Goal: Information Seeking & Learning: Learn about a topic

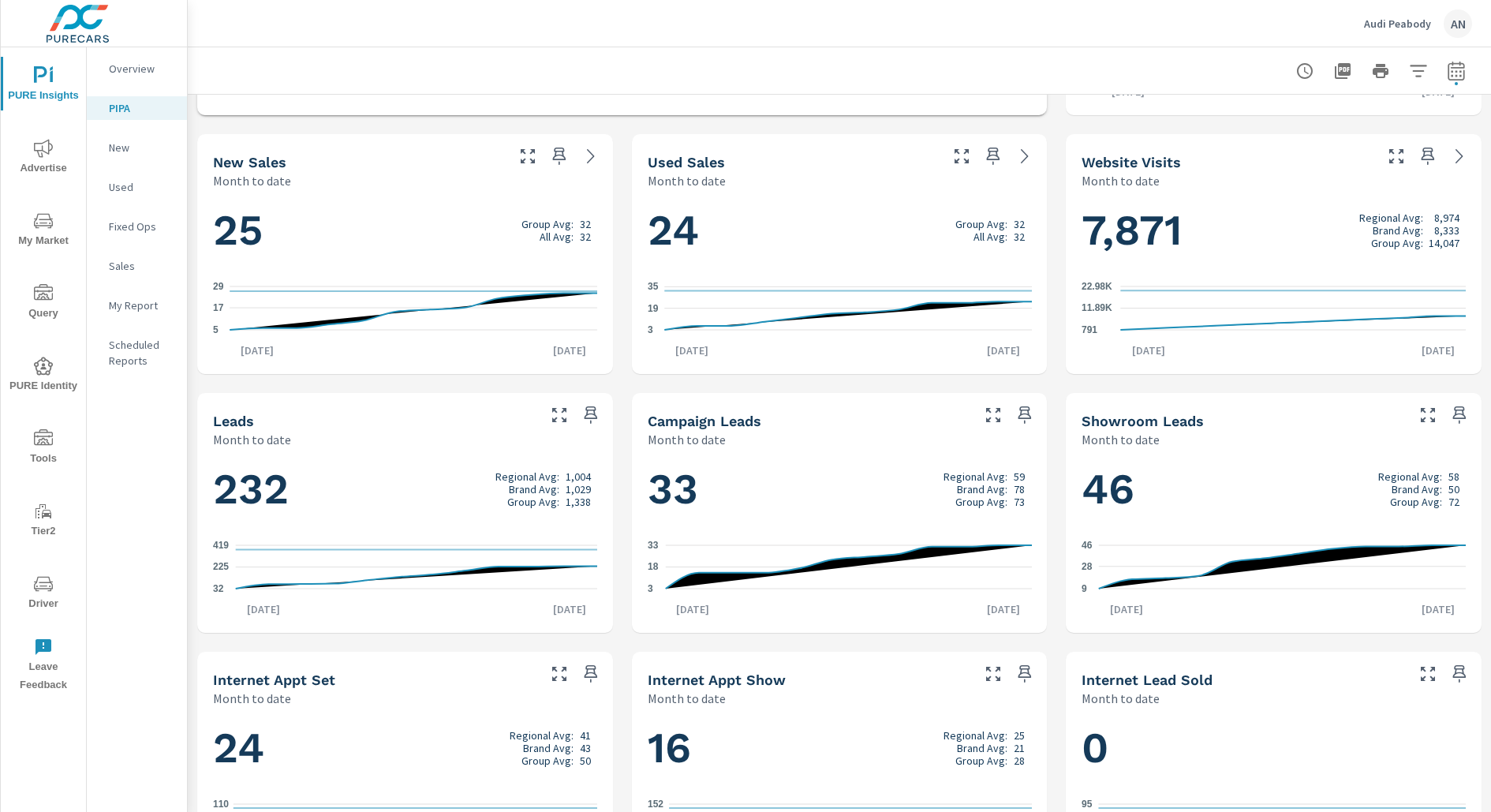
scroll to position [486, 0]
click at [62, 152] on span "Advertise" at bounding box center [43, 158] width 76 height 39
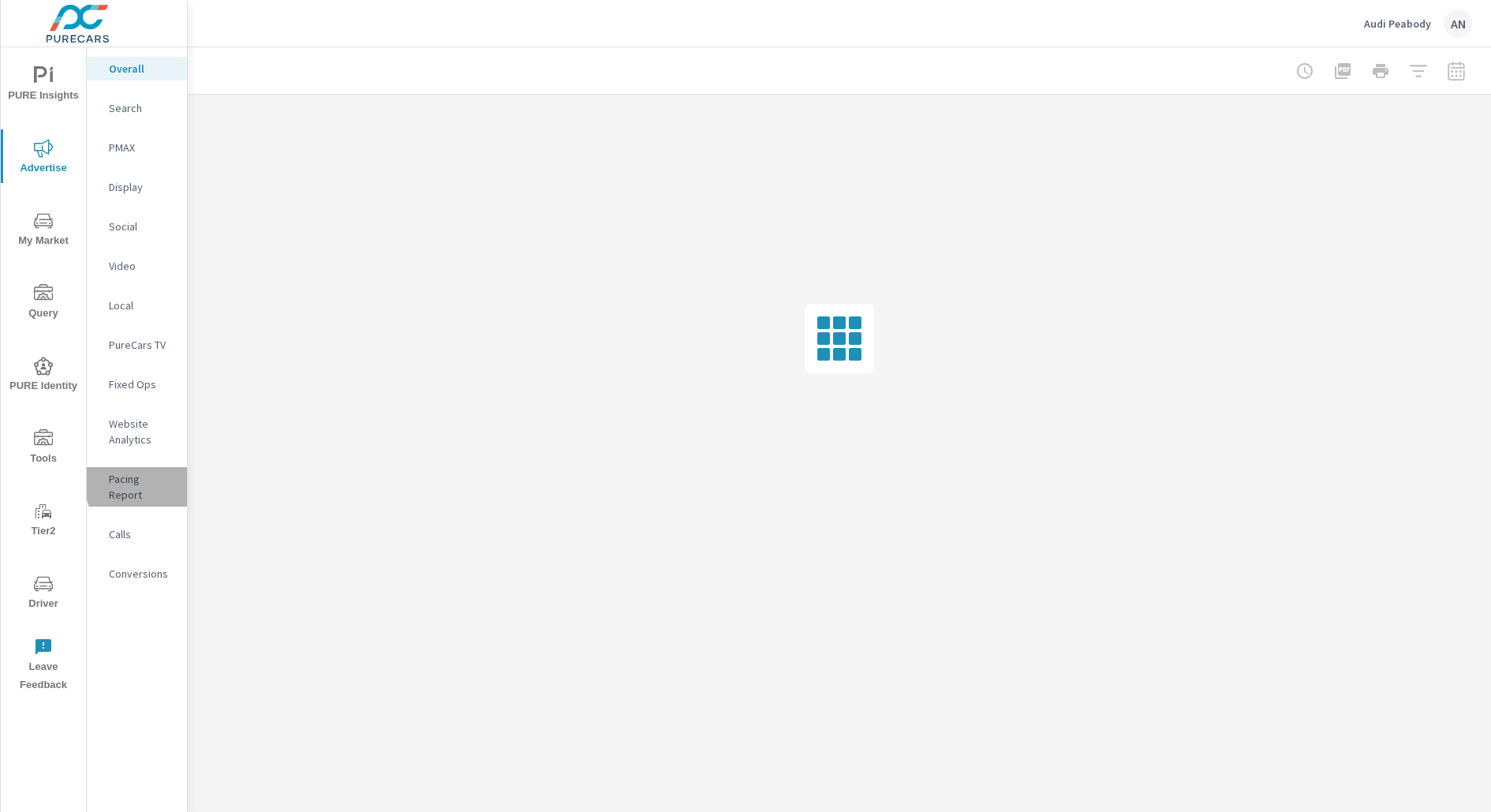
click at [151, 483] on p "Pacing Report" at bounding box center [142, 486] width 65 height 32
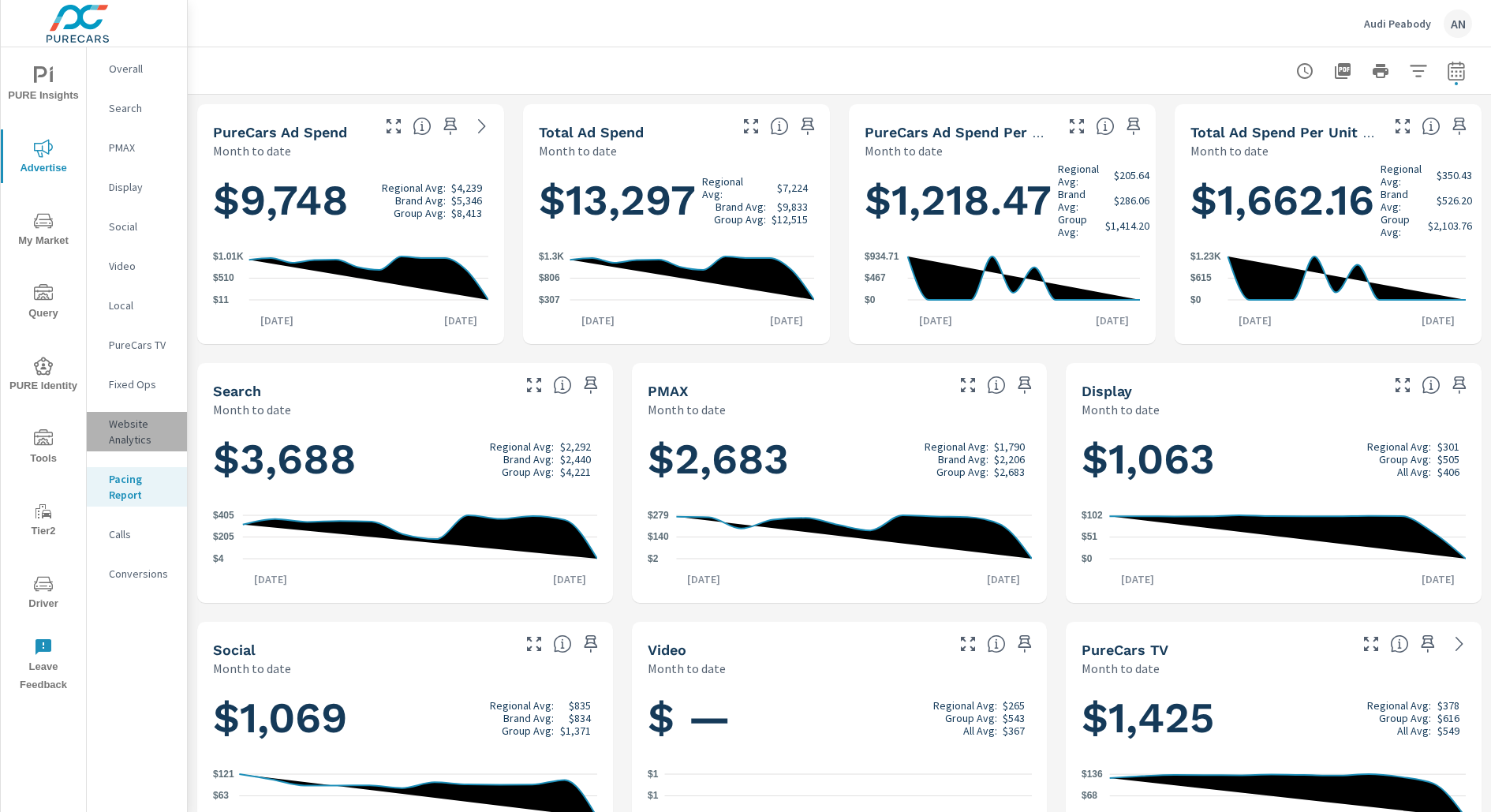
click at [116, 414] on div "Website Analytics" at bounding box center [137, 432] width 100 height 39
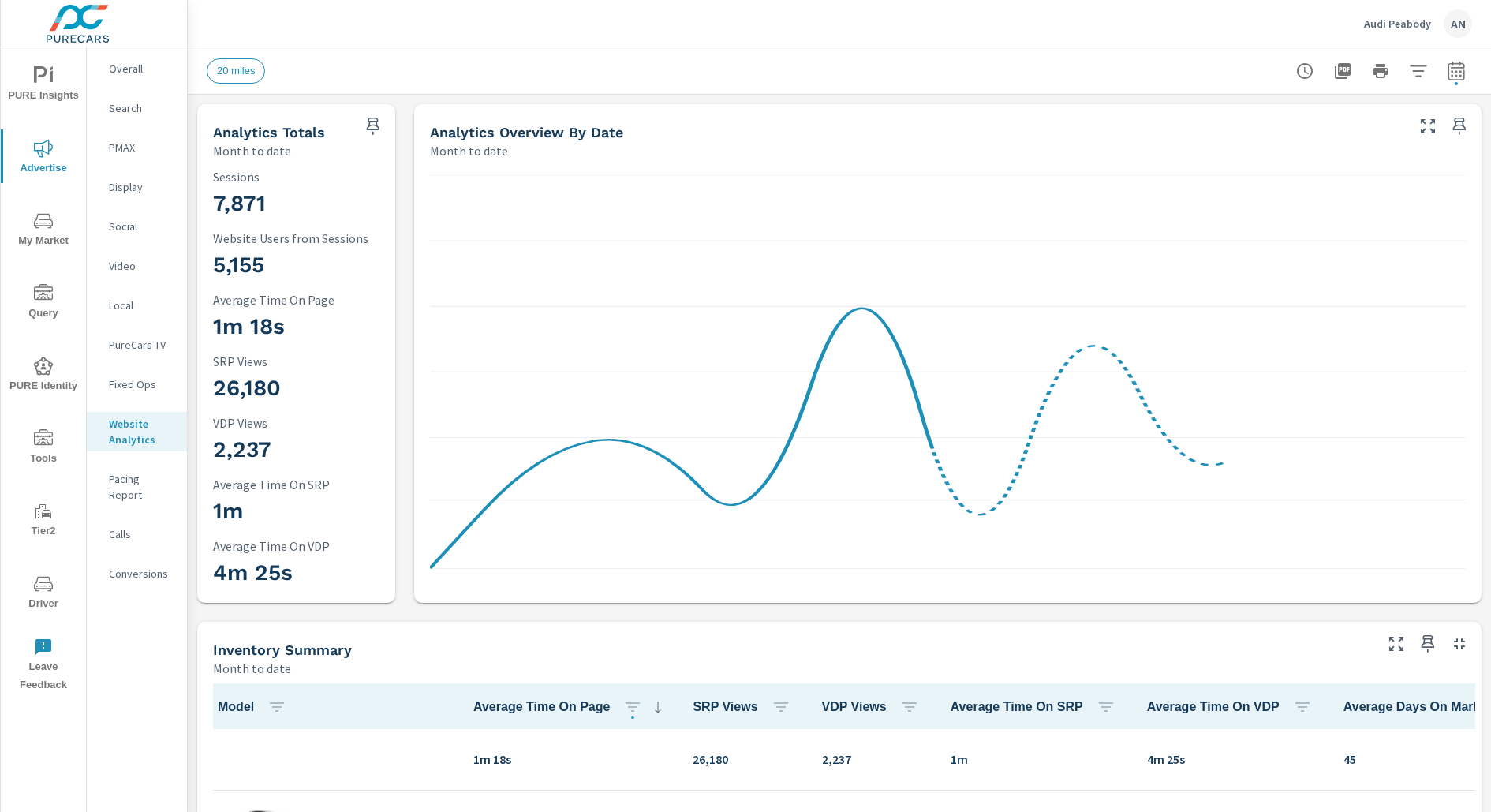
scroll to position [1, 0]
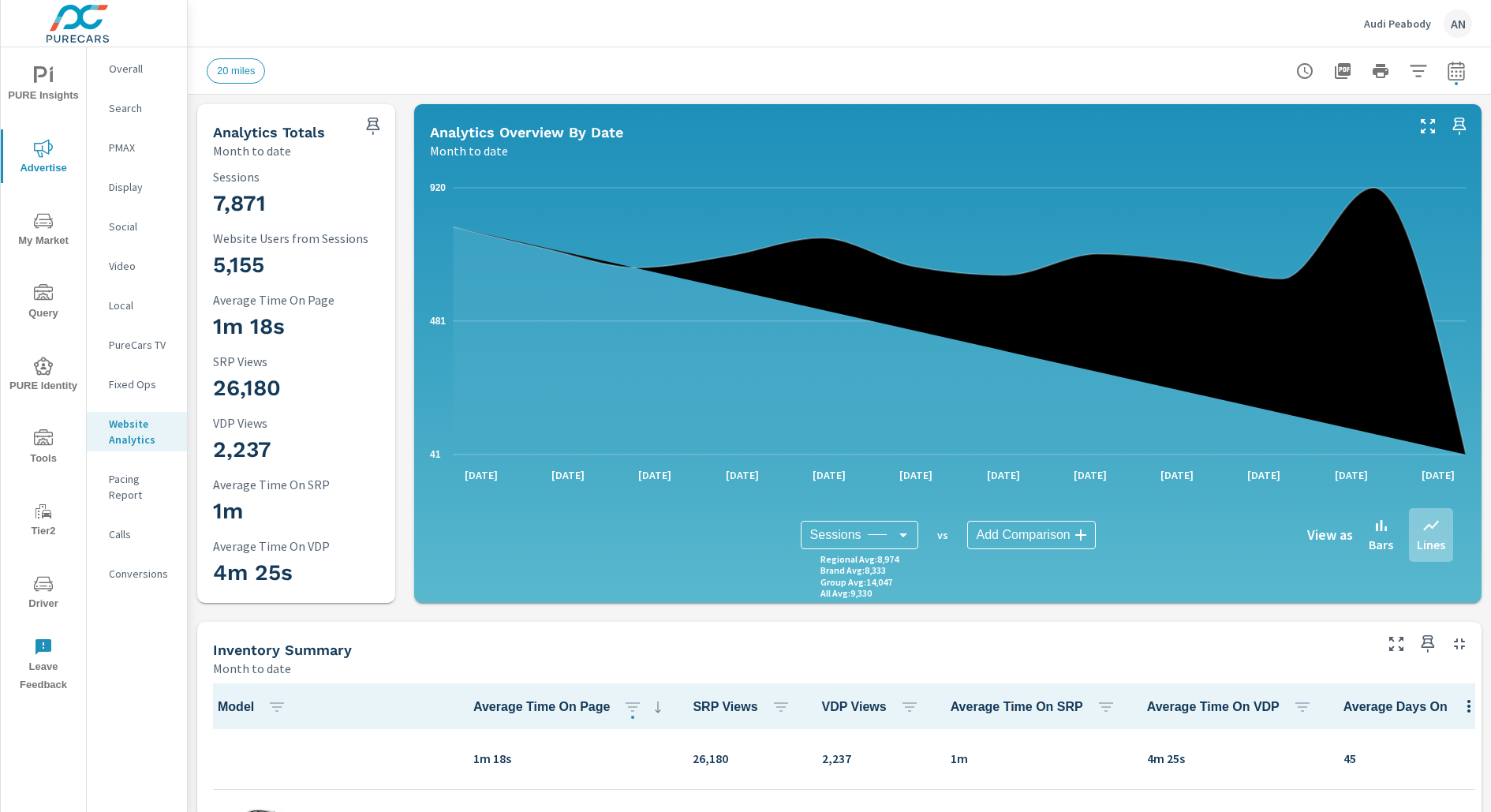
click at [1055, 531] on body "PURE Insights Advertise My Market Query PURE Identity Tools Tier2 Driver Leave …" at bounding box center [746, 406] width 1491 height 812
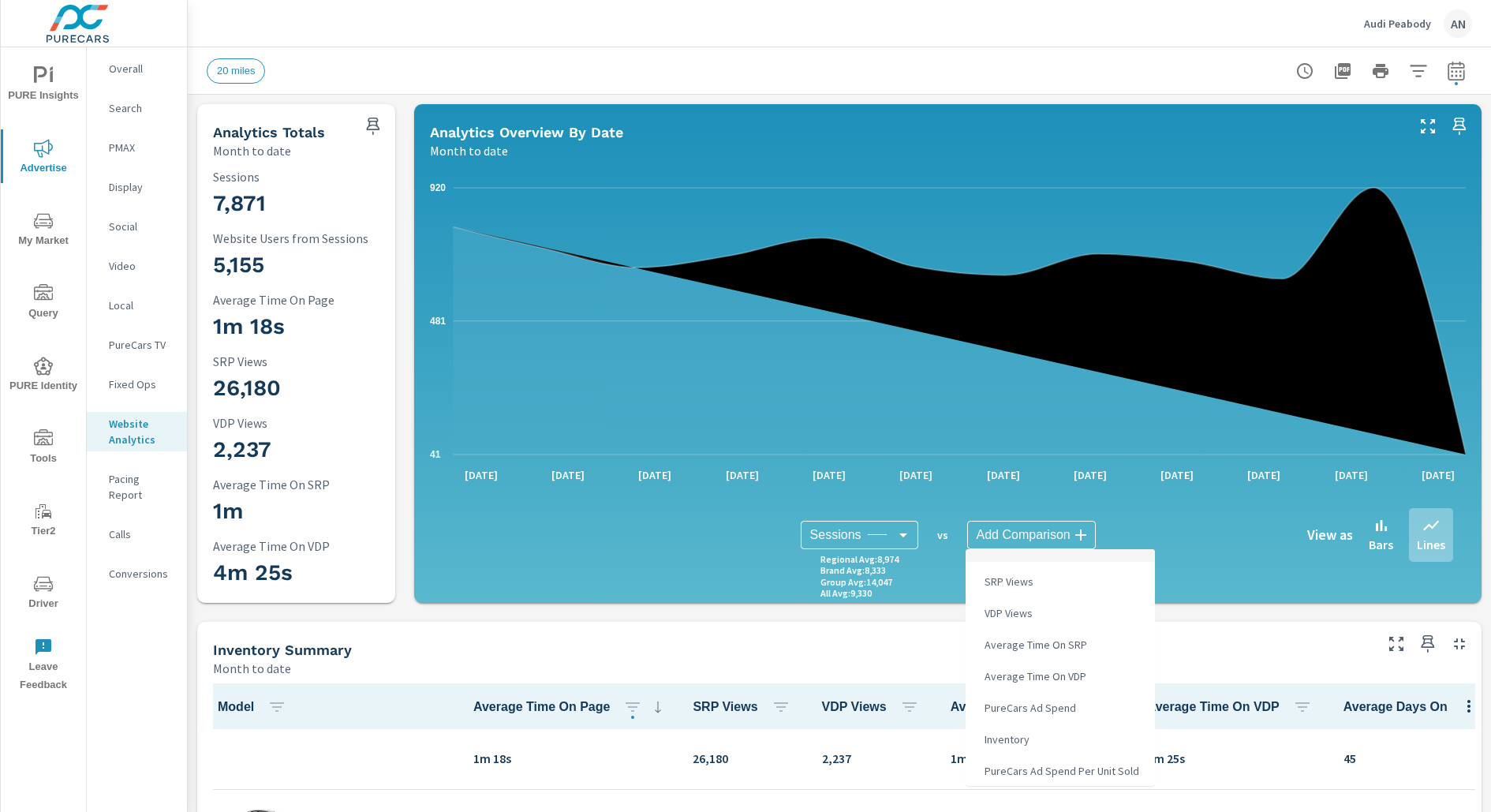
scroll to position [86, 0]
click at [1076, 703] on li "PureCars Ad Spend" at bounding box center [1060, 712] width 190 height 32
type input "PureCars Ad Spend"
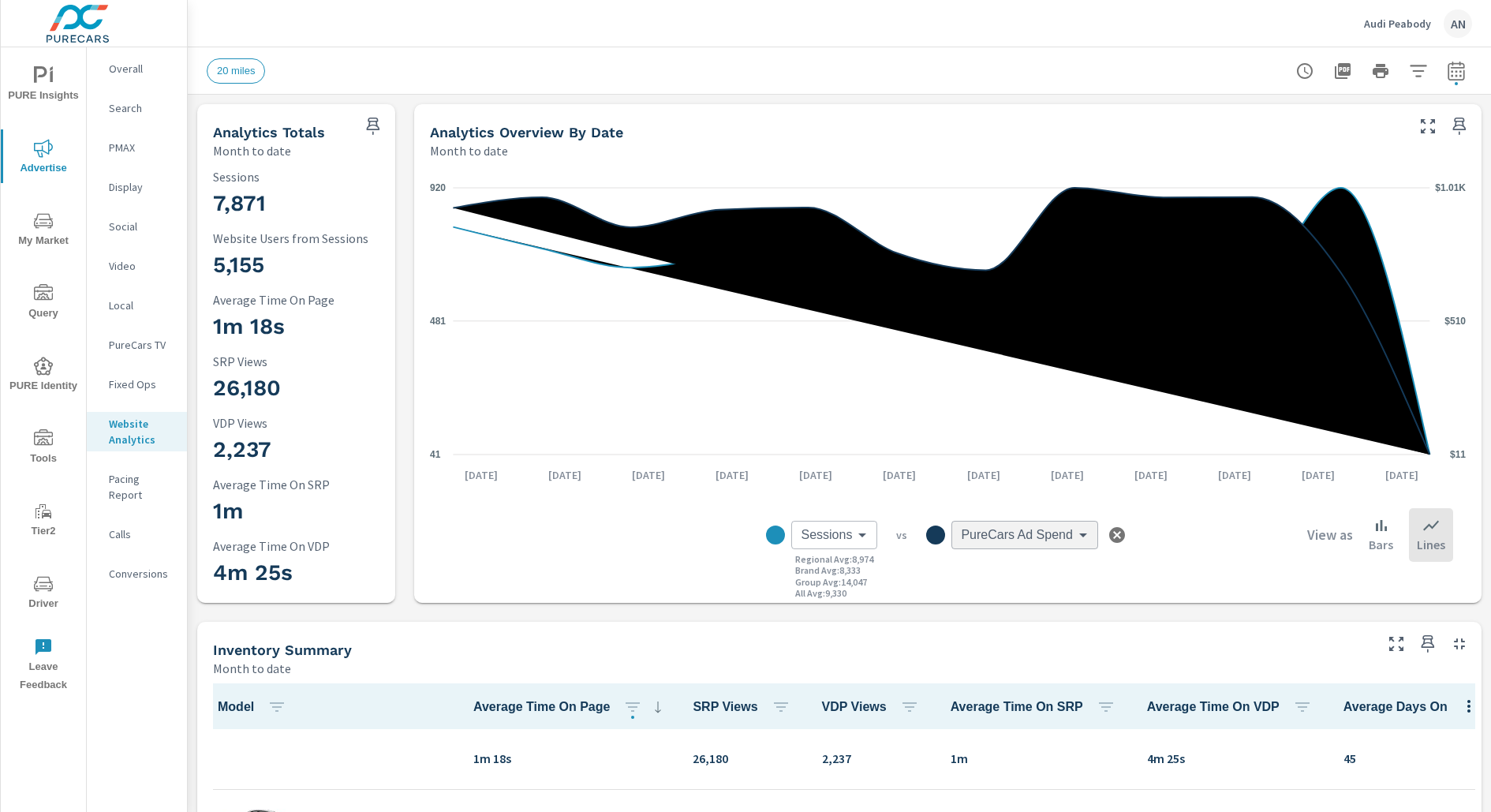
scroll to position [59, 0]
click at [1456, 72] on icon "button" at bounding box center [1456, 73] width 11 height 7
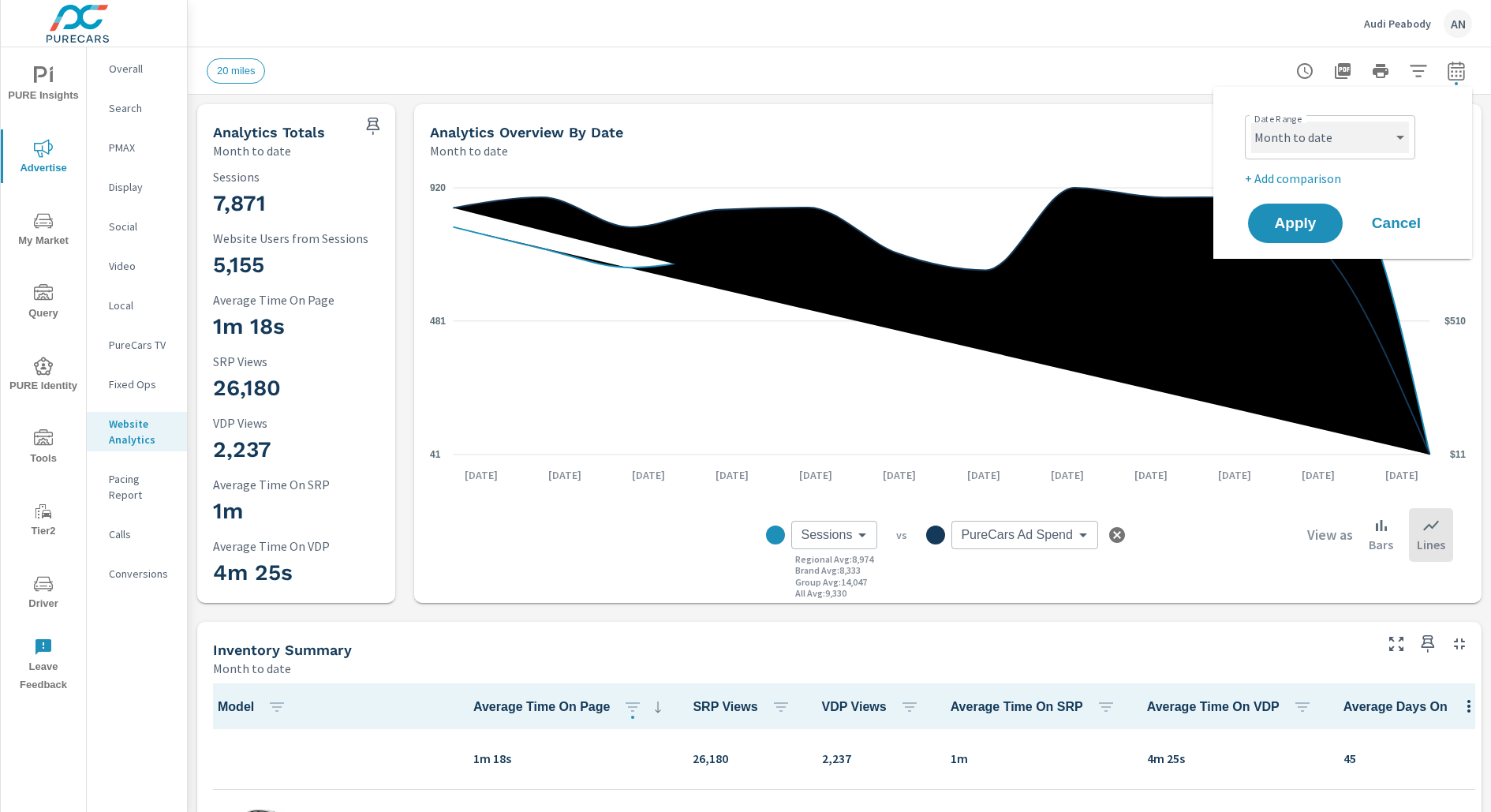
click at [1351, 135] on select "Custom Yesterday Last week Last 7 days Last 14 days Last 30 days Last 45 days L…" at bounding box center [1330, 137] width 158 height 32
click at [1251, 121] on select "Custom Yesterday Last week Last 7 days Last 14 days Last 30 days Last 45 days L…" at bounding box center [1330, 137] width 158 height 32
select select "Last 6 months"
click at [1310, 226] on span "Apply" at bounding box center [1295, 223] width 65 height 15
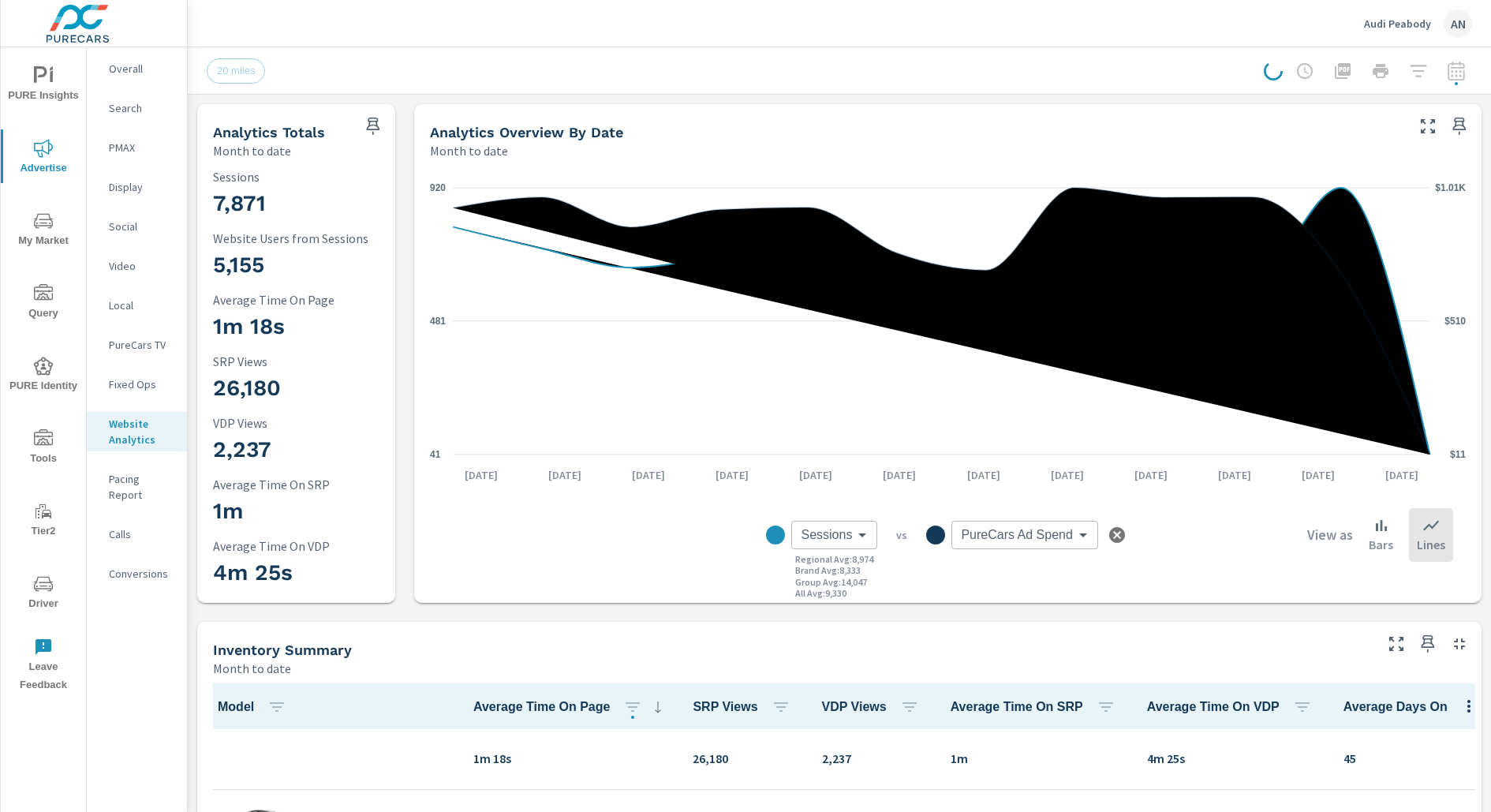
click at [842, 542] on body "PURE Insights Advertise My Market Query PURE Identity Tools Tier2 Driver Leave …" at bounding box center [746, 406] width 1491 height 812
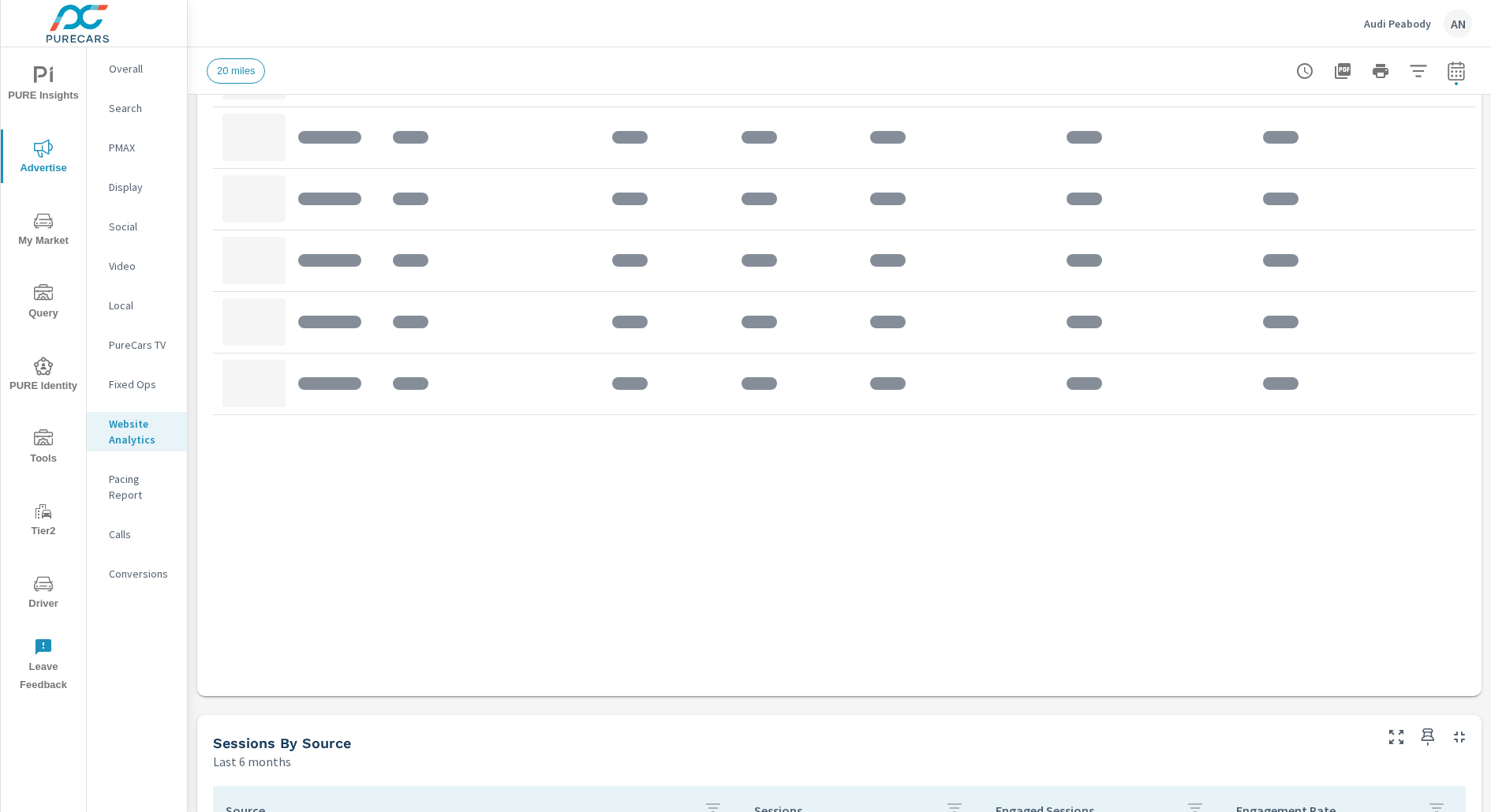
scroll to position [1224, 0]
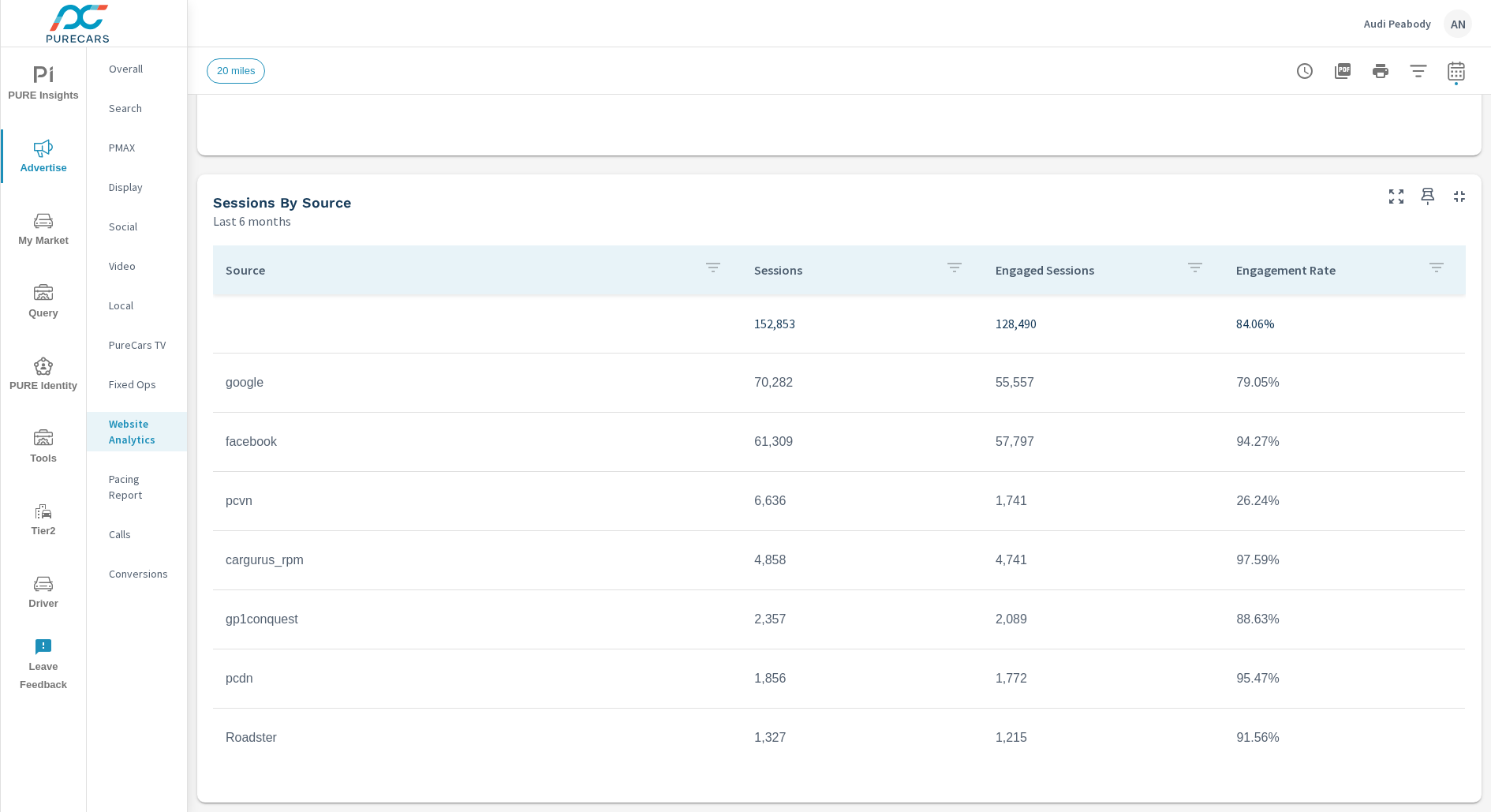
click at [295, 624] on td "gp1conquest" at bounding box center [477, 619] width 529 height 39
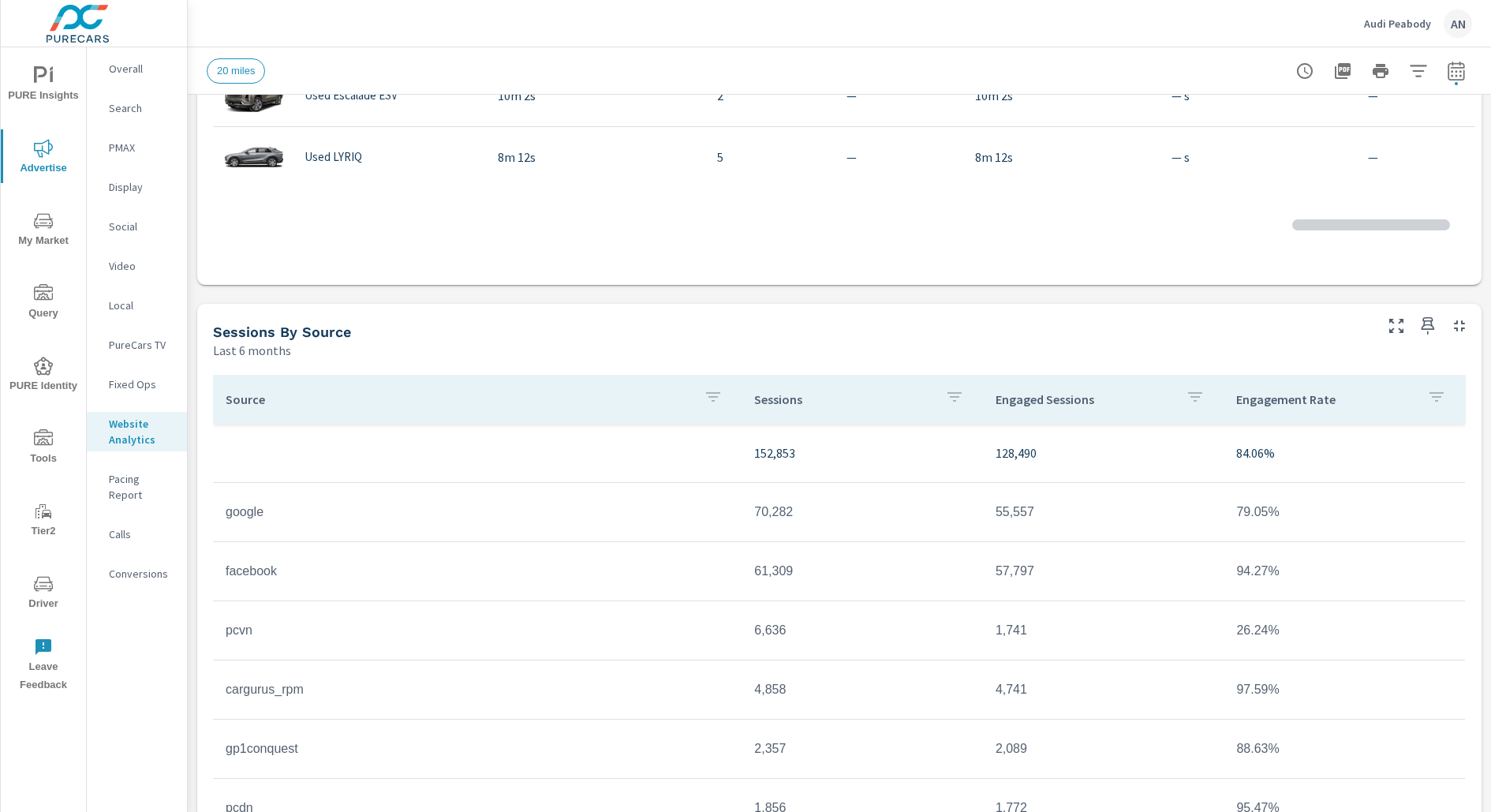
scroll to position [1, 0]
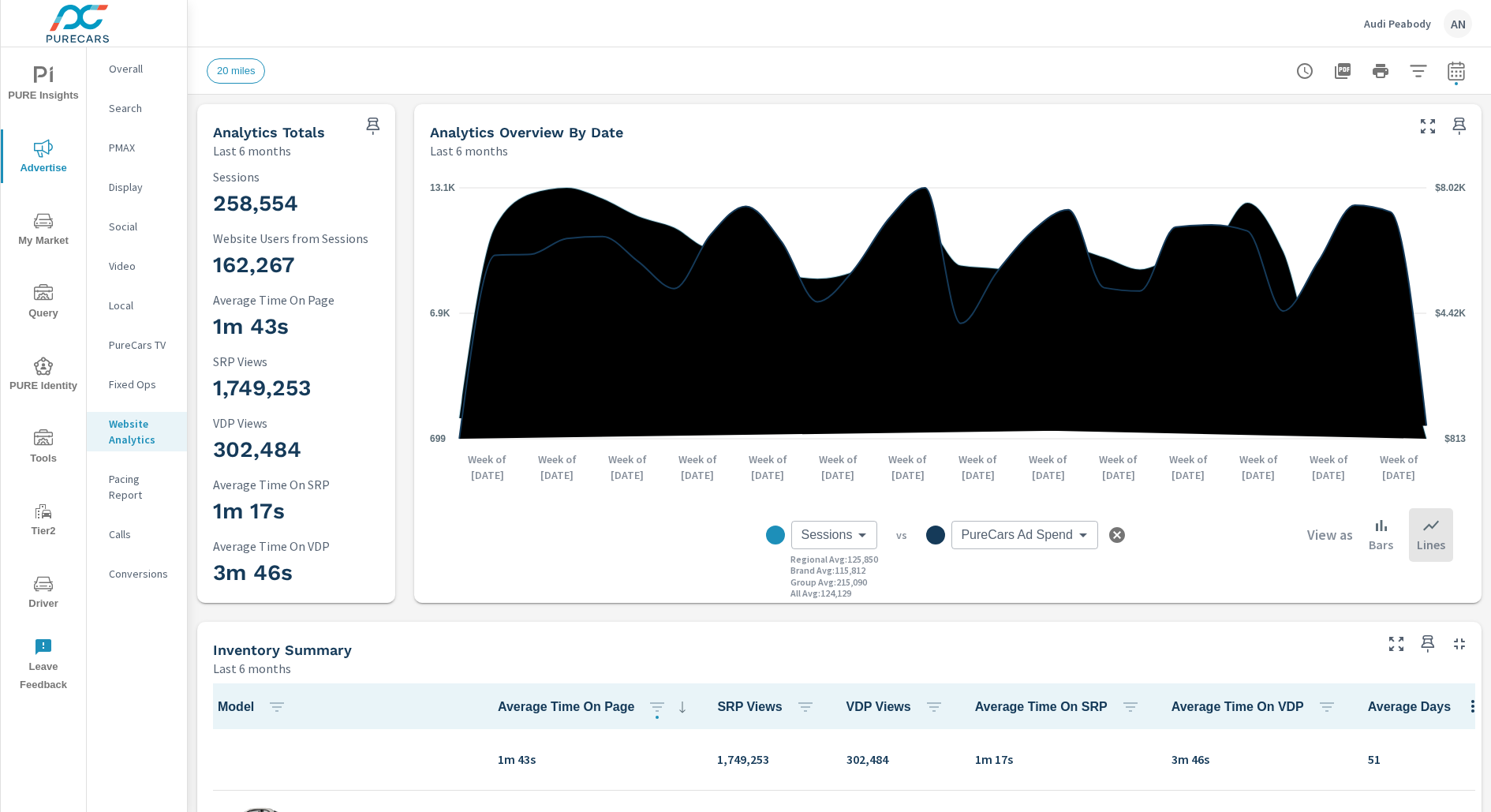
click at [1033, 535] on body "PURE Insights Advertise My Market Query PURE Identity Tools Tier2 Driver Leave …" at bounding box center [746, 406] width 1491 height 812
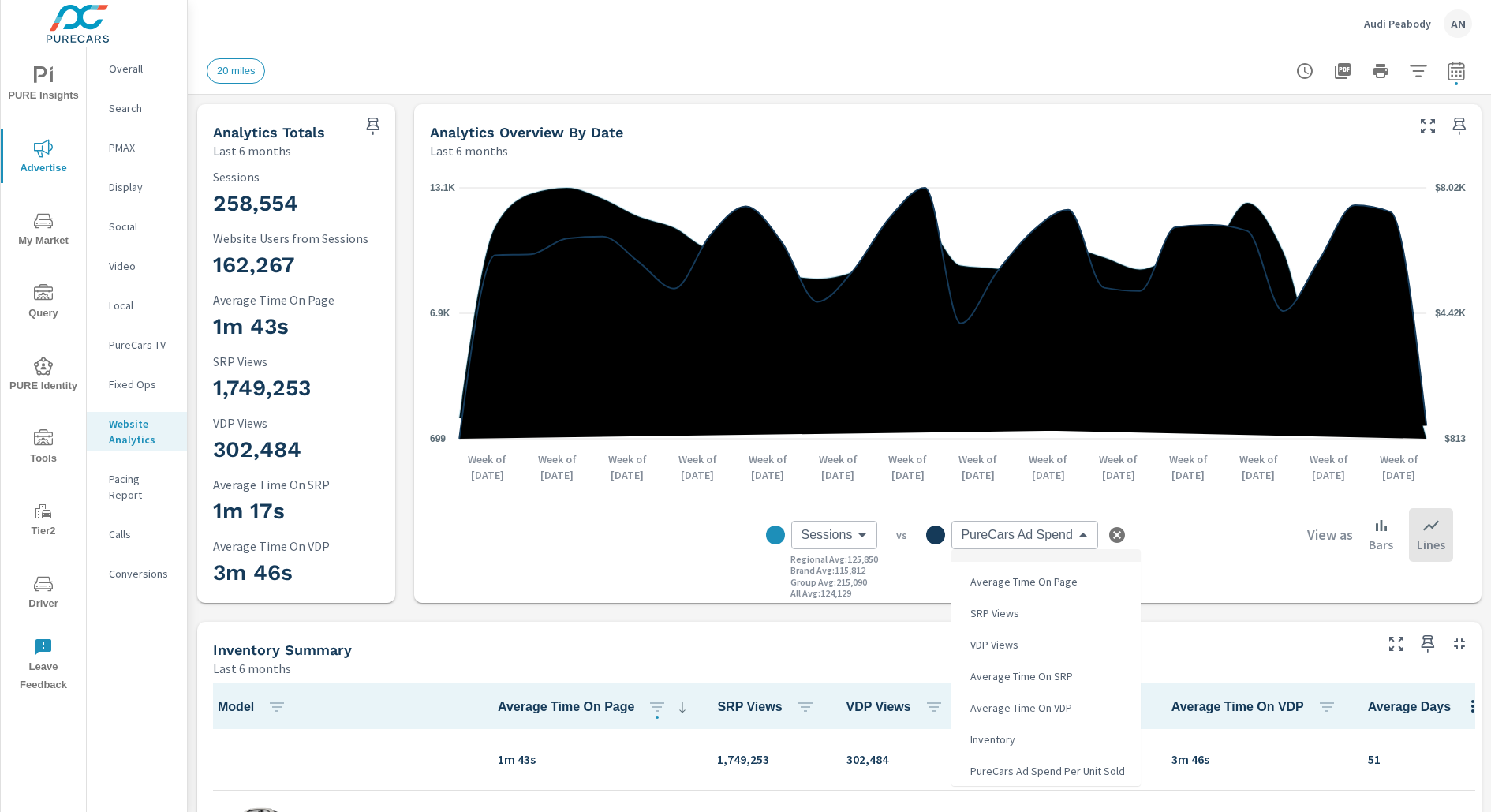
click at [813, 541] on div at bounding box center [746, 406] width 1491 height 812
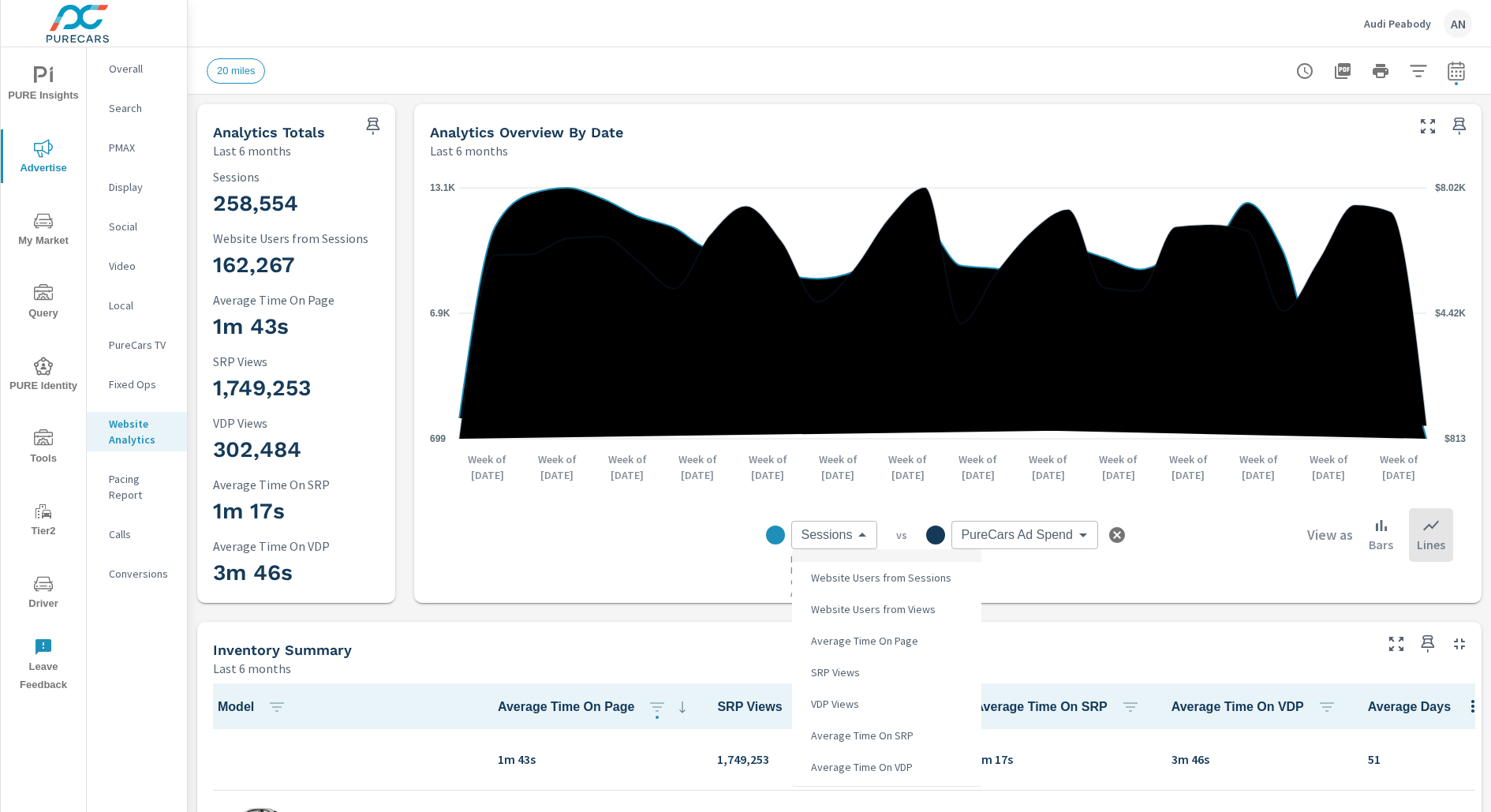
click at [857, 542] on body "PURE Insights Advertise My Market Query PURE Identity Tools Tier2 Driver Leave …" at bounding box center [746, 406] width 1491 height 812
click at [924, 779] on span "PureCars Ad Spend Per Unit Sold" at bounding box center [887, 774] width 164 height 22
type input "PureCars Ad Spend Per Unit Sold"
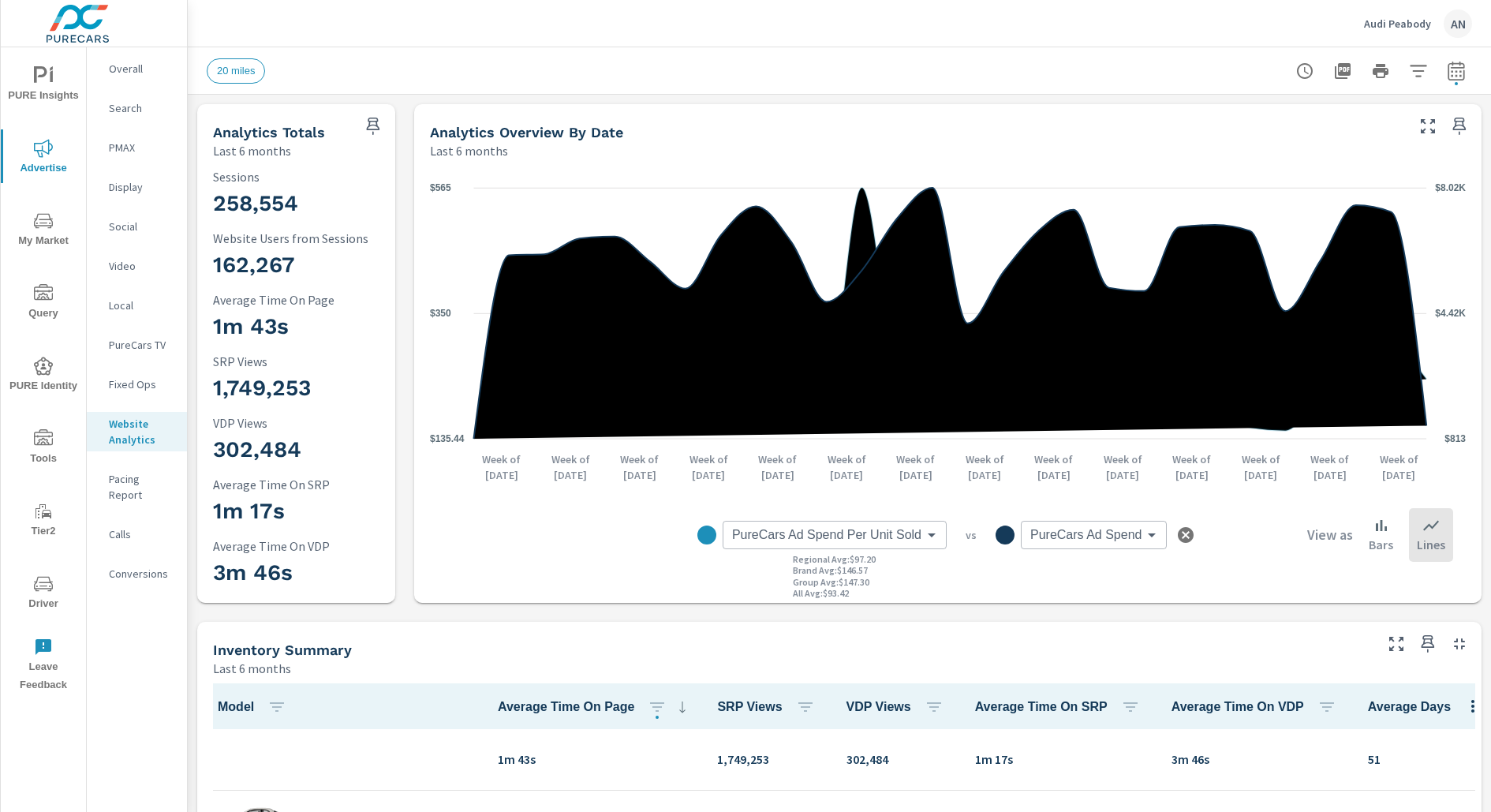
click at [1082, 539] on body "PURE Insights Advertise My Market Query PURE Identity Tools Tier2 Driver Leave …" at bounding box center [746, 406] width 1491 height 812
click at [1084, 539] on div at bounding box center [746, 406] width 1491 height 812
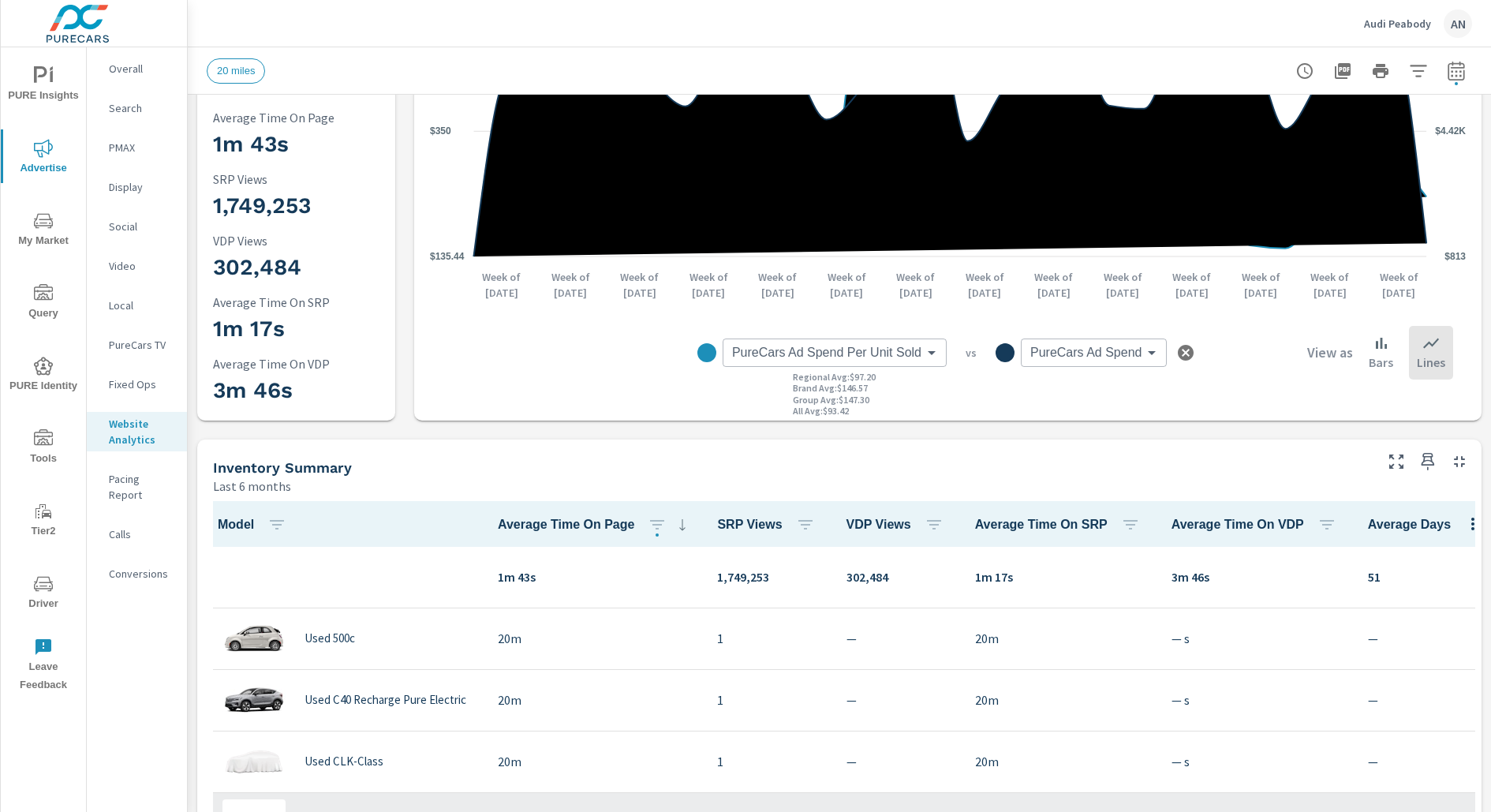
scroll to position [188, 0]
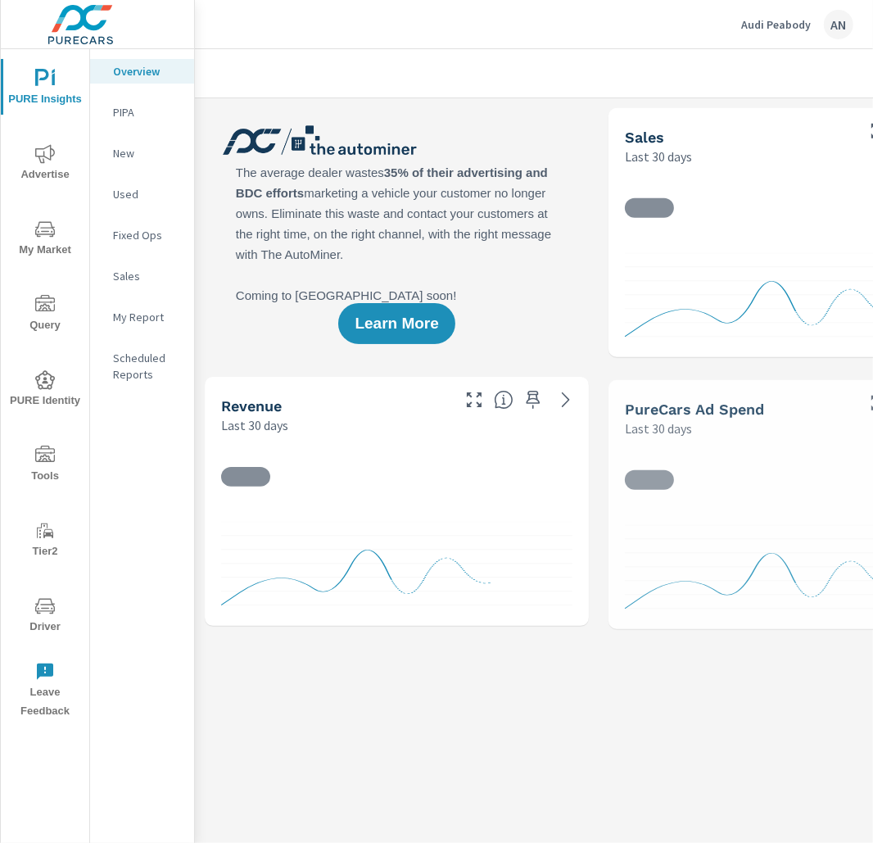
click at [130, 103] on div "PIPA" at bounding box center [142, 112] width 104 height 25
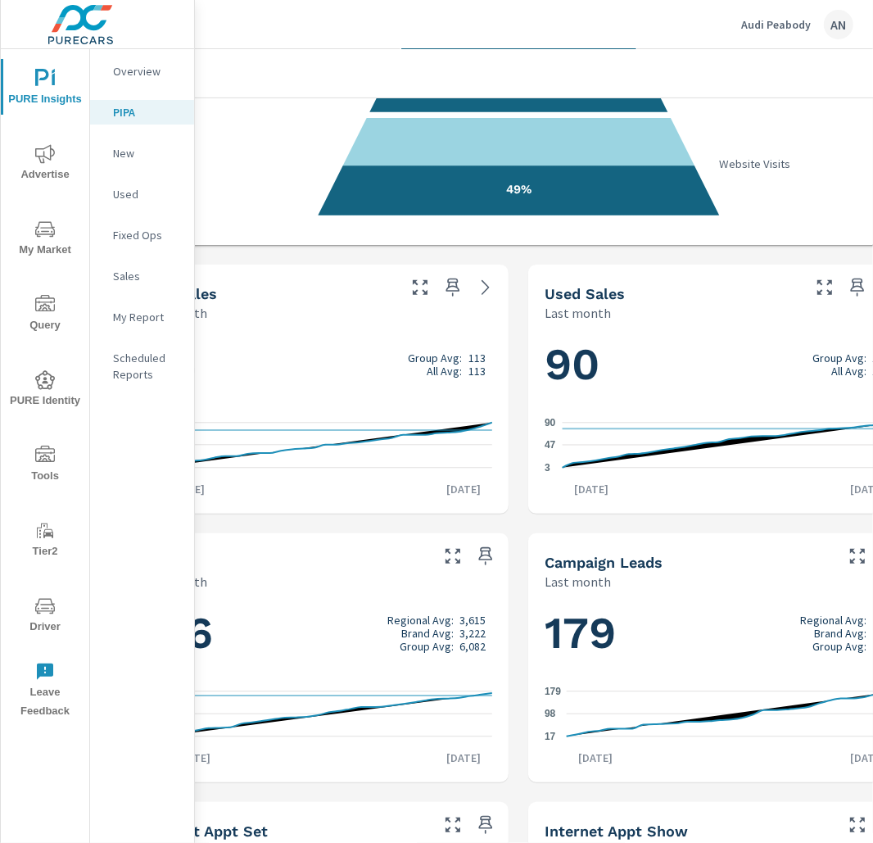
scroll to position [381, 82]
click at [448, 700] on icon "55 505 955" at bounding box center [314, 713] width 351 height 71
click at [405, 595] on div "916 Regional Avg: 3,615 Brand Avg: 3,222 Group Avg: 6,082 55 505 955 Aug 1st Au…" at bounding box center [315, 687] width 384 height 192
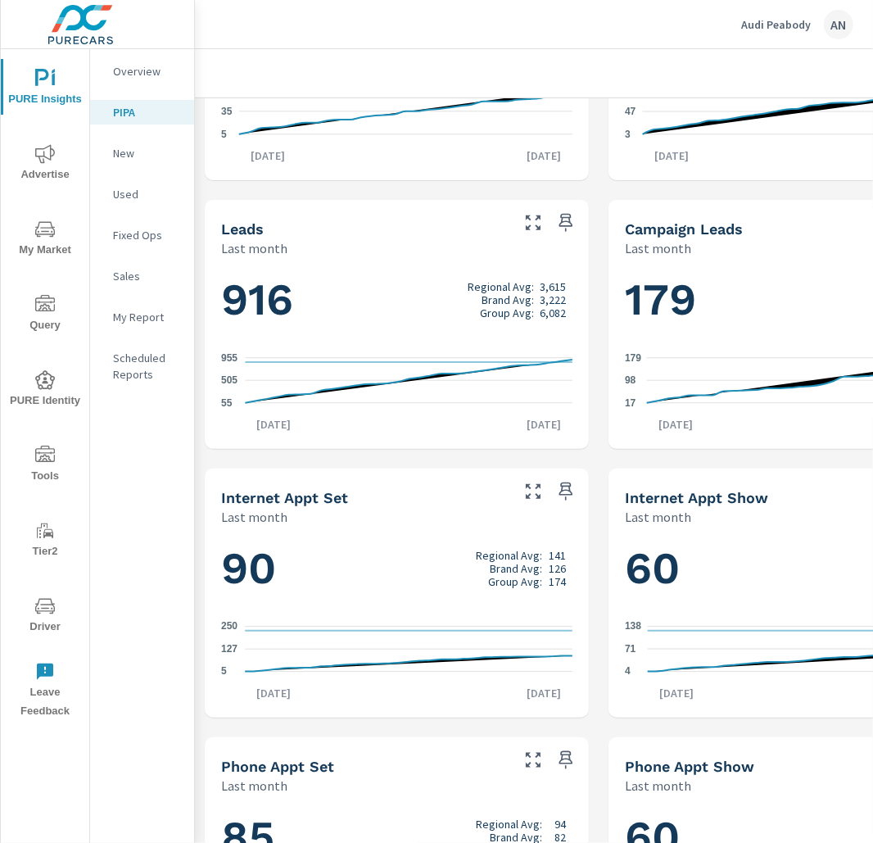
scroll to position [713, 0]
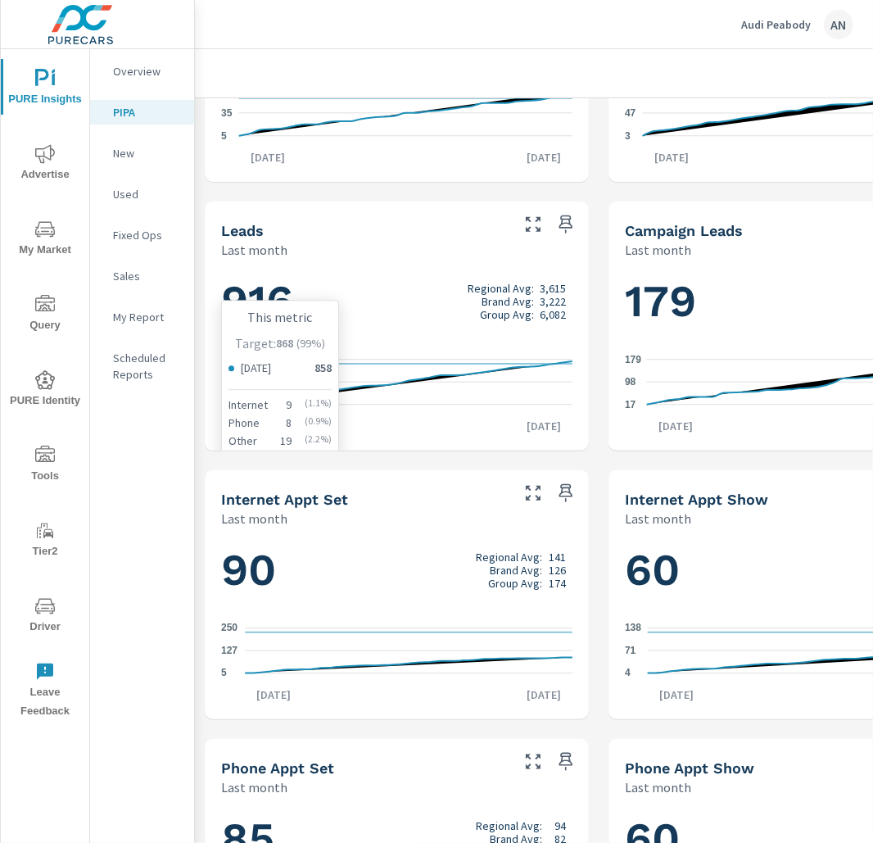
click at [553, 362] on icon "55 505 955" at bounding box center [396, 382] width 351 height 71
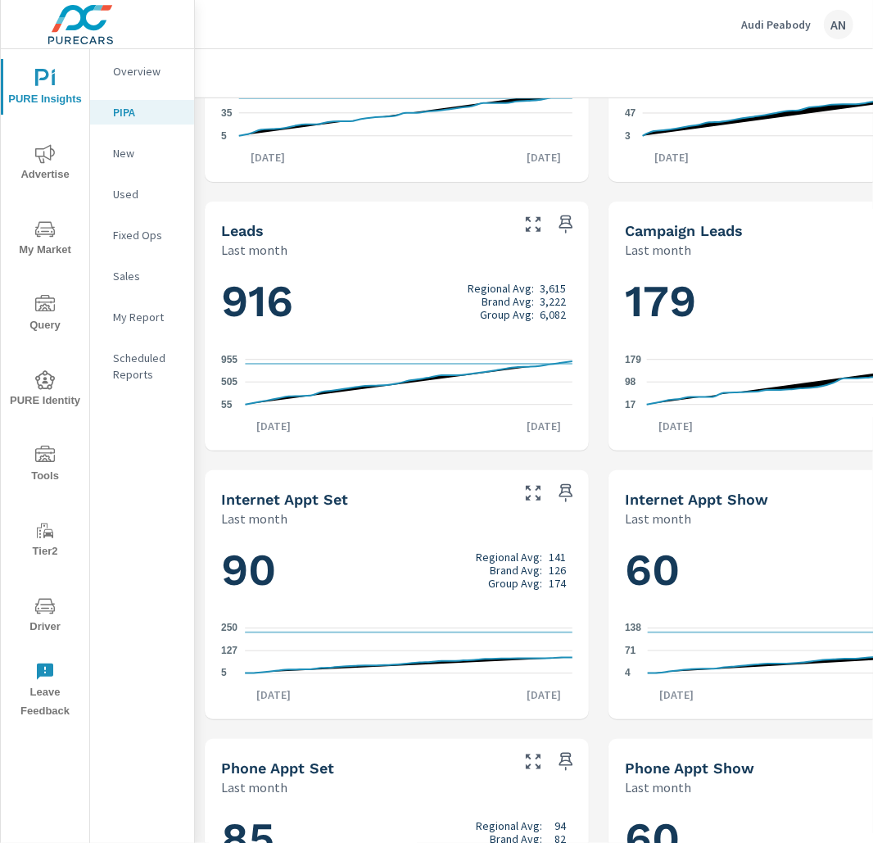
click at [573, 358] on div "916 Regional Avg: 3,615 Brand Avg: 3,222 Group Avg: 6,082 55 505 955 Aug 1st Au…" at bounding box center [396, 354] width 371 height 179
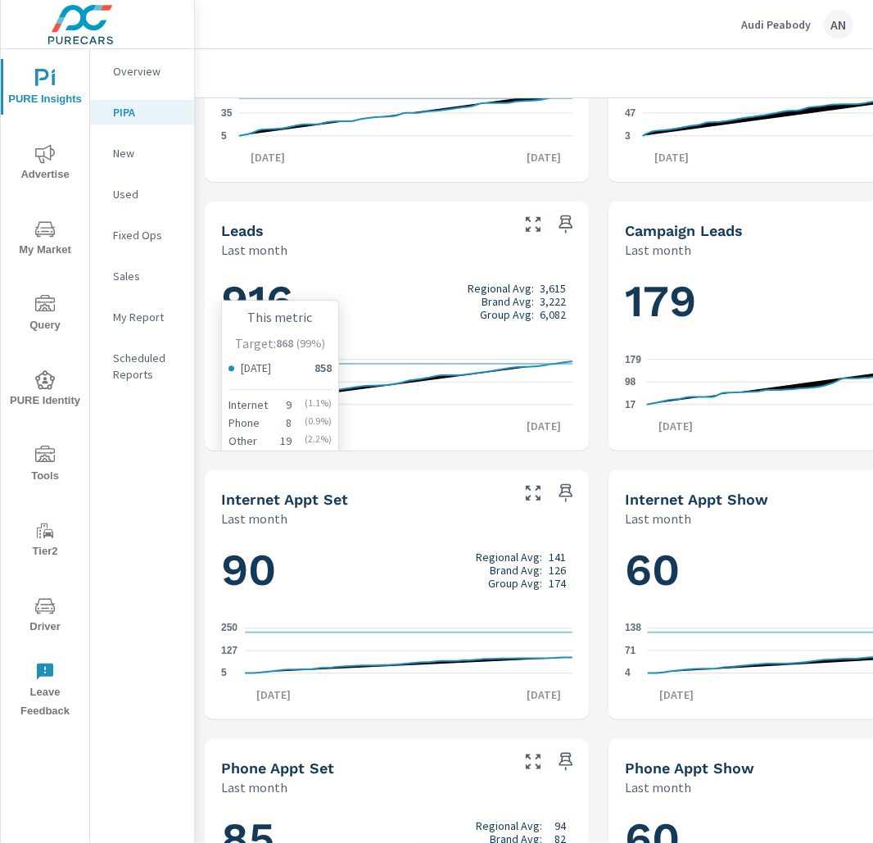
click at [556, 360] on line at bounding box center [409, 360] width 328 height 0
click at [569, 364] on icon at bounding box center [409, 364] width 328 height 0
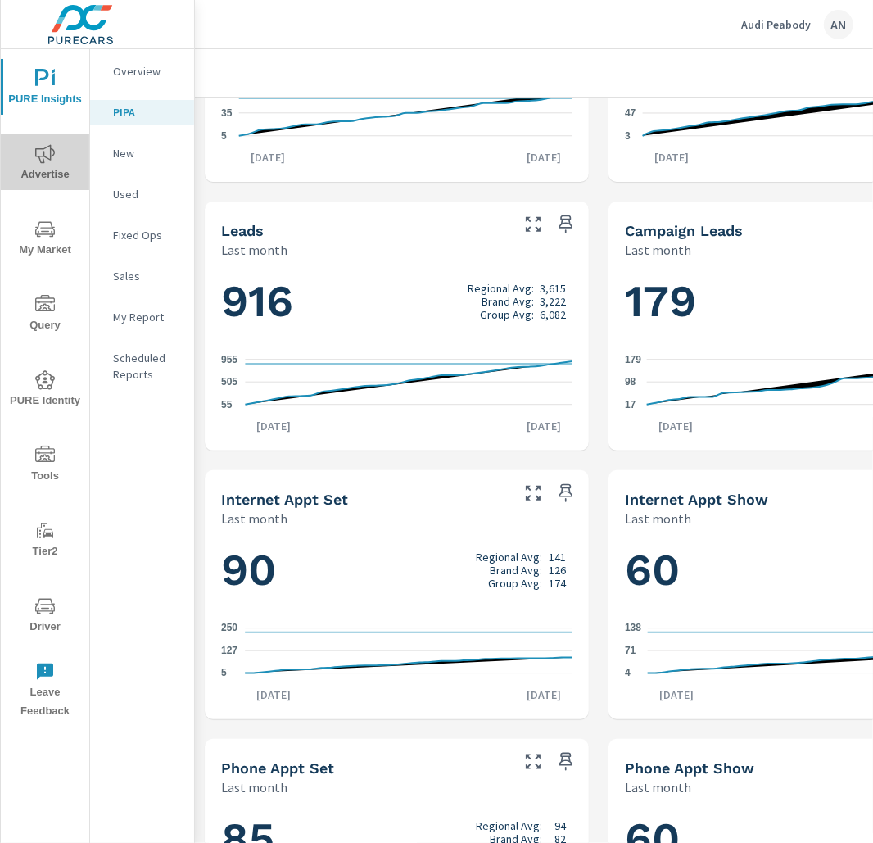
click at [58, 171] on span "Advertise" at bounding box center [45, 164] width 79 height 40
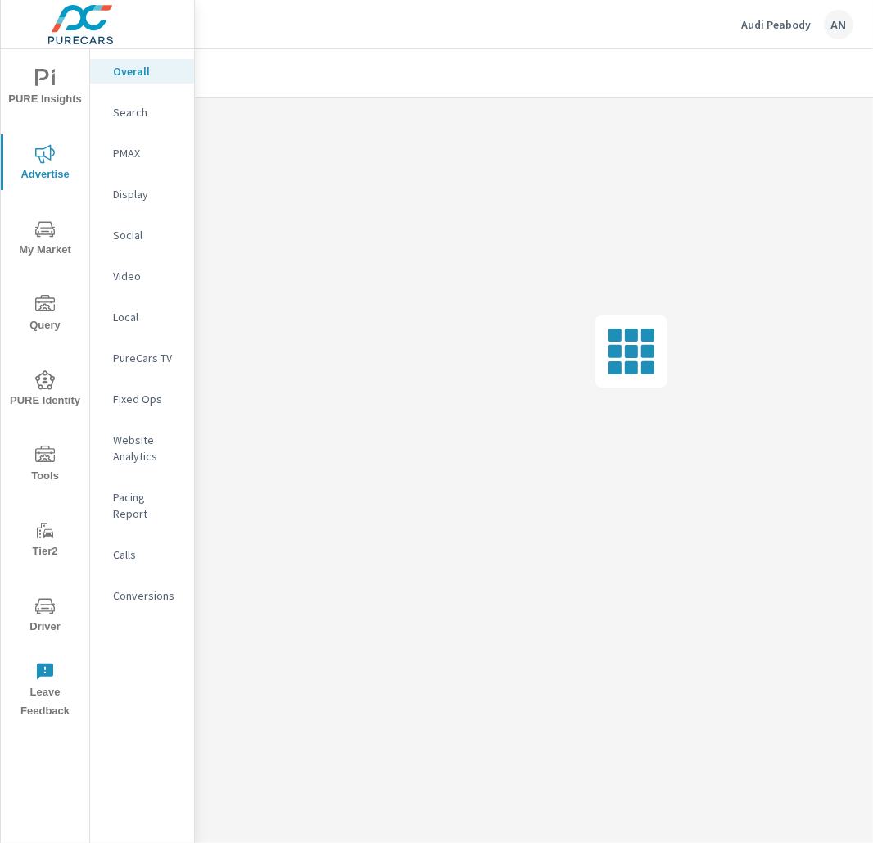
click at [146, 493] on p "Pacing Report" at bounding box center [147, 505] width 68 height 33
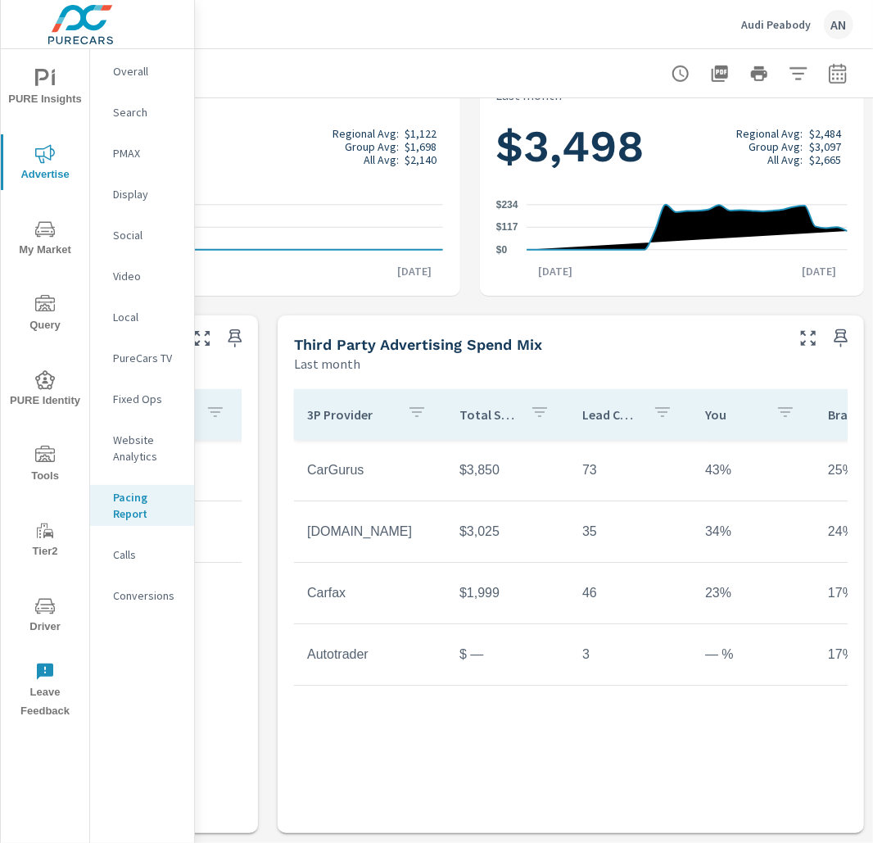
scroll to position [0, 4]
drag, startPoint x: 304, startPoint y: 415, endPoint x: 383, endPoint y: 730, distance: 324.5
click at [386, 732] on div "3P Provider Total Spend Lead Count You Brand Group CarGurus $3,850 73 43% 25% 2…" at bounding box center [571, 590] width 554 height 403
click at [383, 730] on div "3P Provider Total Spend Lead Count You Brand Group CarGurus $3,850 73 43% 25% 2…" at bounding box center [571, 590] width 554 height 403
drag, startPoint x: 370, startPoint y: 741, endPoint x: 416, endPoint y: 399, distance: 345.5
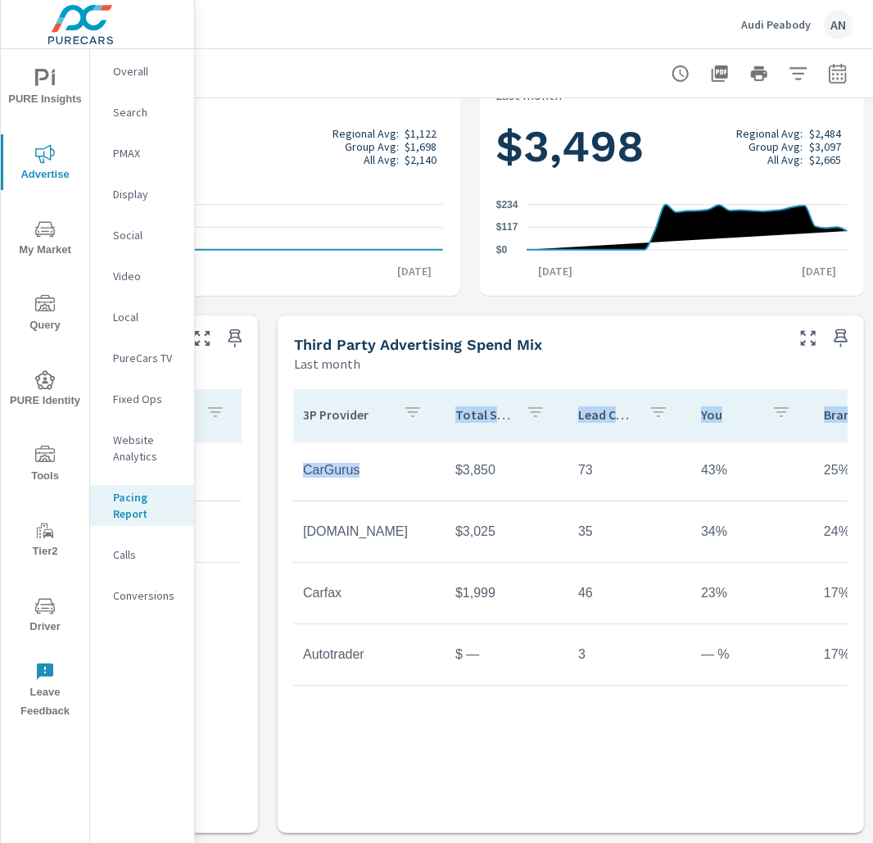
click at [416, 399] on div "3P Provider Total Spend Lead Count You Brand Group CarGurus $3,850 73 43% 25% 2…" at bounding box center [571, 590] width 554 height 403
drag, startPoint x: 441, startPoint y: 352, endPoint x: 460, endPoint y: 315, distance: 41.4
click at [460, 315] on div "Third Party Advertising Spend Mix Last month" at bounding box center [533, 344] width 511 height 58
drag, startPoint x: 460, startPoint y: 315, endPoint x: 439, endPoint y: 381, distance: 68.7
click at [439, 381] on div "Third Party Advertising Spend Mix Last month 3P Provider Total Spend Lead Count…" at bounding box center [571, 574] width 587 height 518
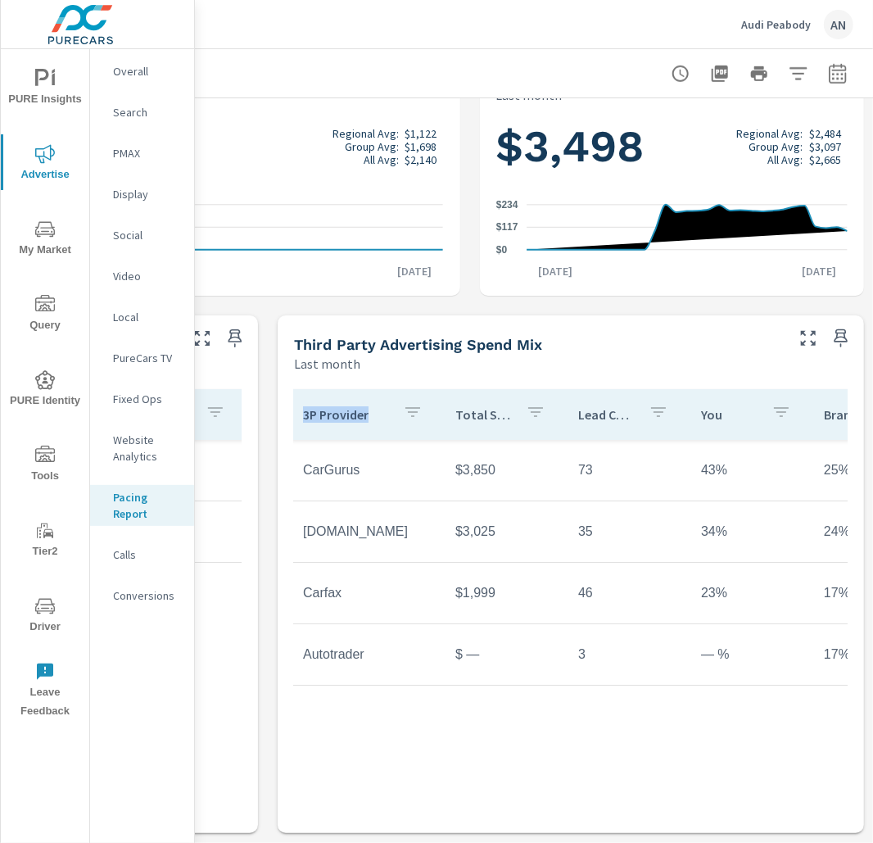
drag, startPoint x: 295, startPoint y: 360, endPoint x: 382, endPoint y: 360, distance: 86.8
click at [382, 360] on div "Last month" at bounding box center [538, 364] width 488 height 20
drag, startPoint x: 383, startPoint y: 359, endPoint x: 267, endPoint y: 314, distance: 124.0
click at [267, 314] on div "PureCars Ad Spend Last month $27,844 Regional Avg: $12,467 Brand Avg: $17,080 G…" at bounding box center [268, 171] width 1213 height 1344
click at [287, 338] on div "Third Party Advertising Spend Mix Last month" at bounding box center [533, 344] width 511 height 58
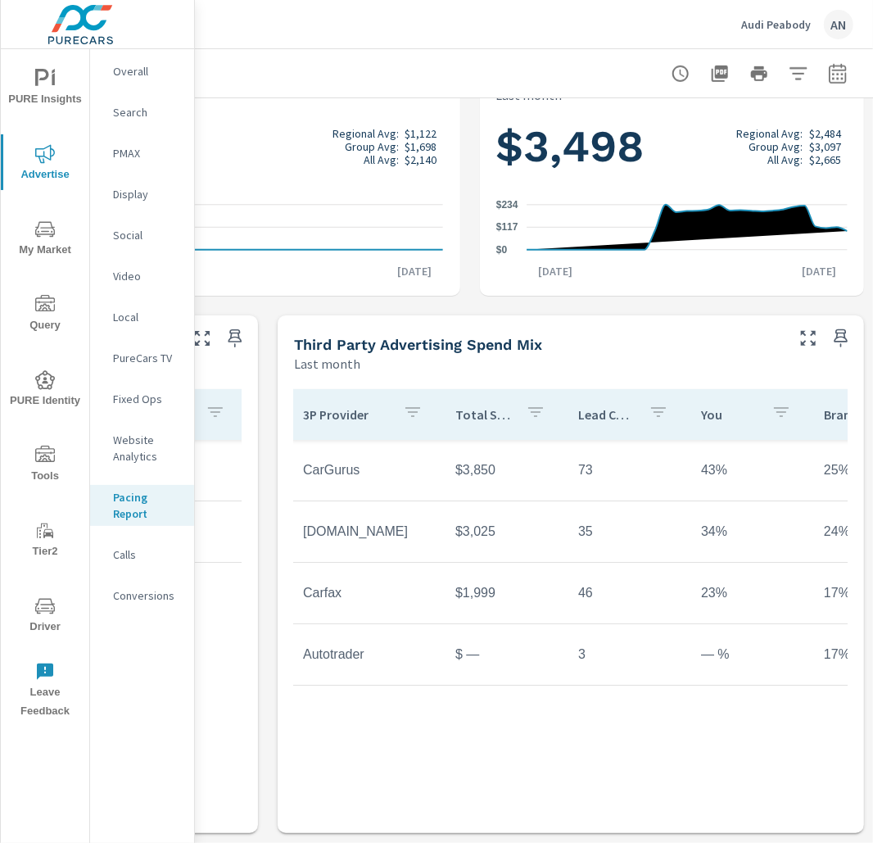
drag, startPoint x: 284, startPoint y: 338, endPoint x: 360, endPoint y: 350, distance: 76.4
click at [360, 351] on div "Third Party Advertising Spend Mix Last month" at bounding box center [533, 344] width 511 height 58
click at [360, 350] on h5 "Third Party Advertising Spend Mix" at bounding box center [418, 344] width 248 height 17
click at [444, 742] on div "3P Provider Total Spend Lead Count You Brand Group CarGurus $3,850 73 43% 25% 2…" at bounding box center [571, 590] width 554 height 403
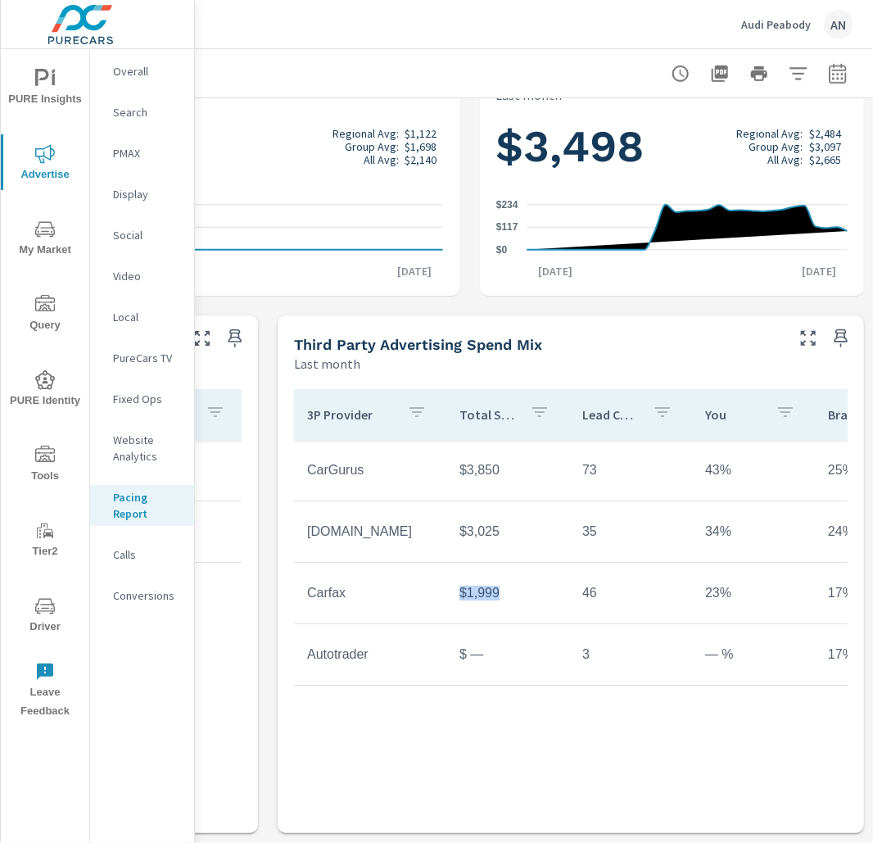
drag, startPoint x: 450, startPoint y: 594, endPoint x: 512, endPoint y: 594, distance: 62.3
click at [512, 594] on td "$1,999" at bounding box center [507, 593] width 123 height 41
click at [513, 594] on td "$1,999" at bounding box center [507, 593] width 123 height 41
drag, startPoint x: 504, startPoint y: 533, endPoint x: 459, endPoint y: 533, distance: 45.1
click at [460, 533] on td "$3,025" at bounding box center [507, 531] width 123 height 41
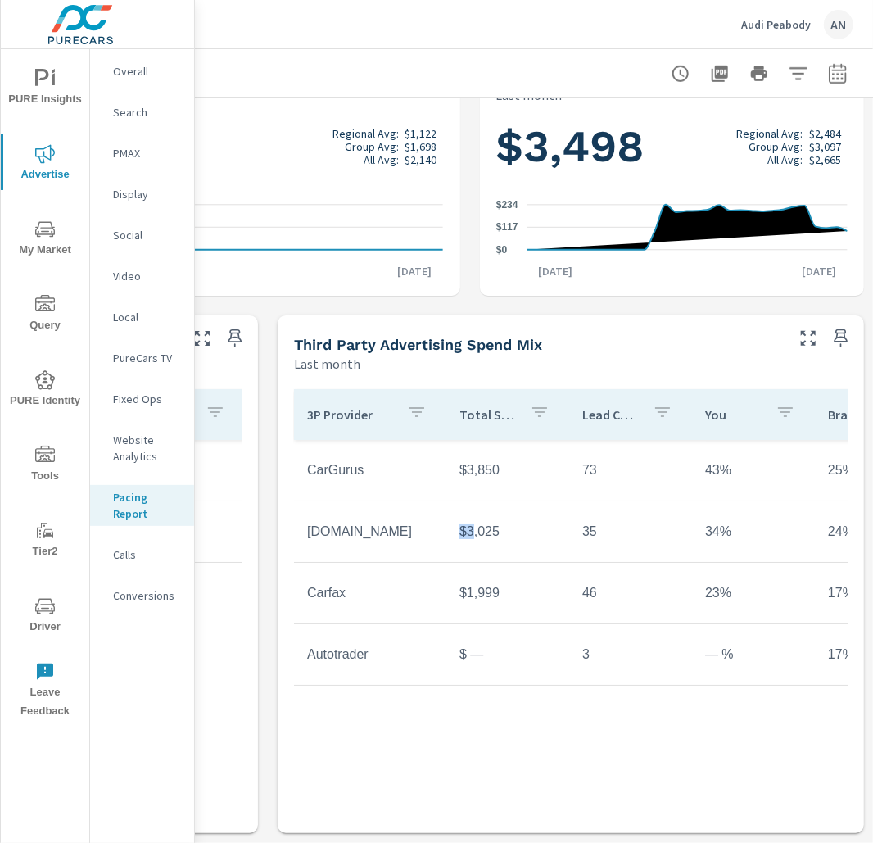
drag, startPoint x: 441, startPoint y: 532, endPoint x: 493, endPoint y: 532, distance: 52.4
click at [481, 532] on td "$3,025" at bounding box center [507, 531] width 123 height 41
click at [495, 532] on td "$3,025" at bounding box center [507, 531] width 123 height 41
drag, startPoint x: 501, startPoint y: 532, endPoint x: 456, endPoint y: 532, distance: 45.1
click at [456, 532] on td "$3,025" at bounding box center [507, 531] width 123 height 41
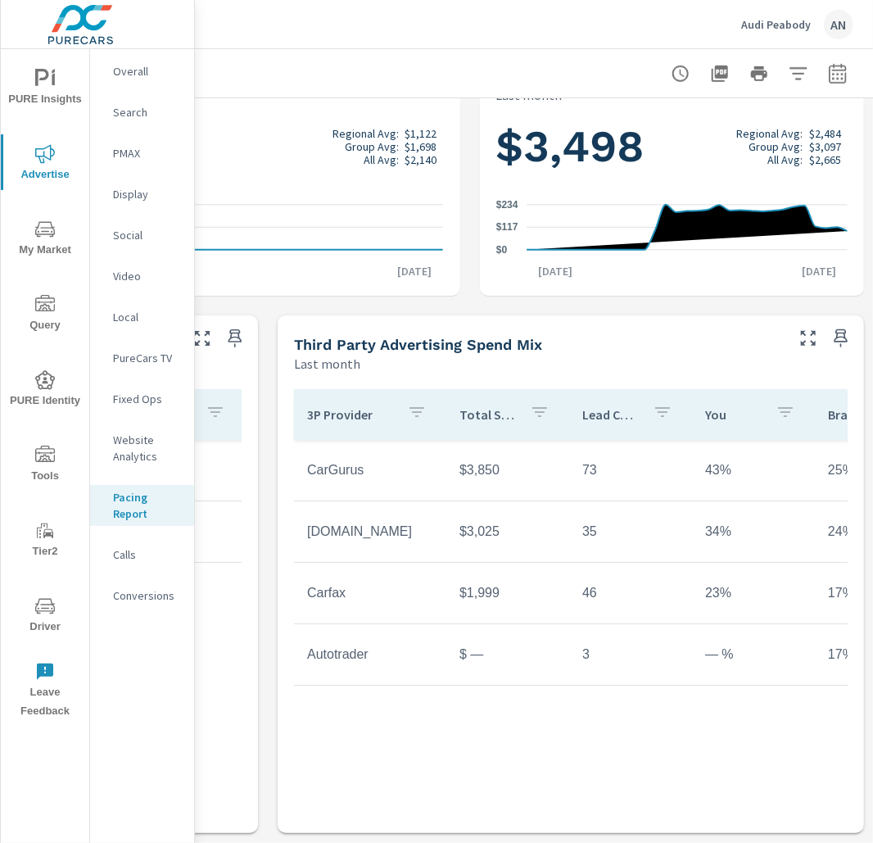
drag, startPoint x: 443, startPoint y: 467, endPoint x: 512, endPoint y: 467, distance: 68.8
click at [474, 467] on td "$3,850" at bounding box center [507, 470] width 123 height 41
click at [514, 467] on td "$3,850" at bounding box center [507, 470] width 123 height 41
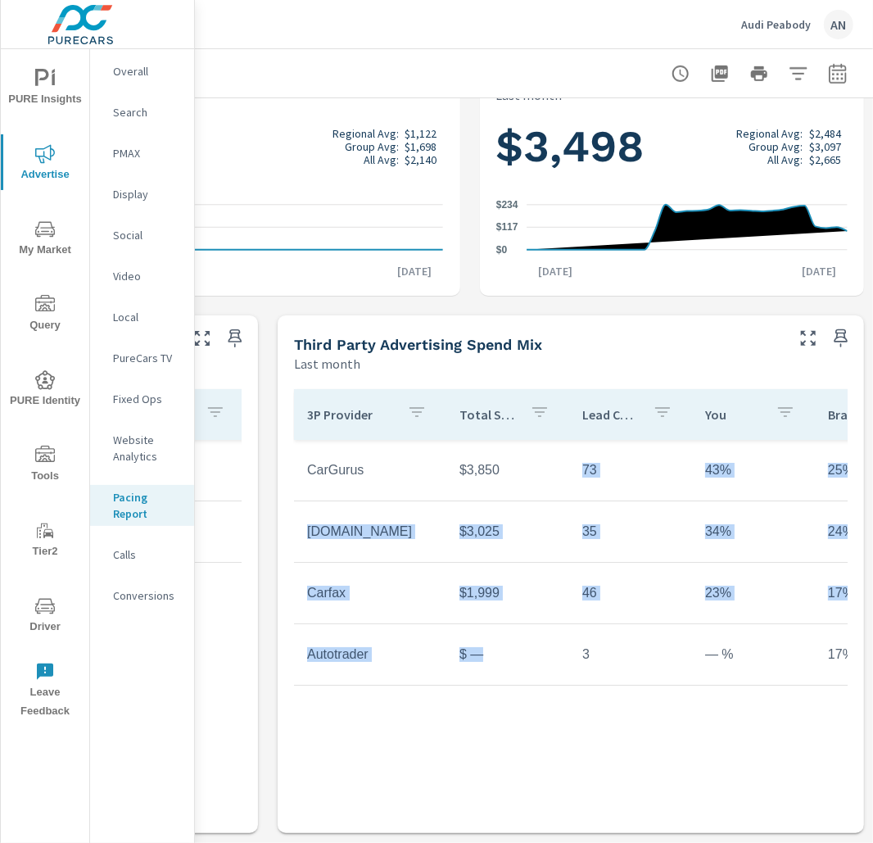
drag, startPoint x: 491, startPoint y: 786, endPoint x: 524, endPoint y: 669, distance: 121.7
click at [524, 669] on div "3P Provider Total Spend Lead Count You Brand Group CarGurus $3,850 73 43% 25% 2…" at bounding box center [571, 590] width 554 height 403
click at [523, 668] on td "$ —" at bounding box center [507, 654] width 123 height 41
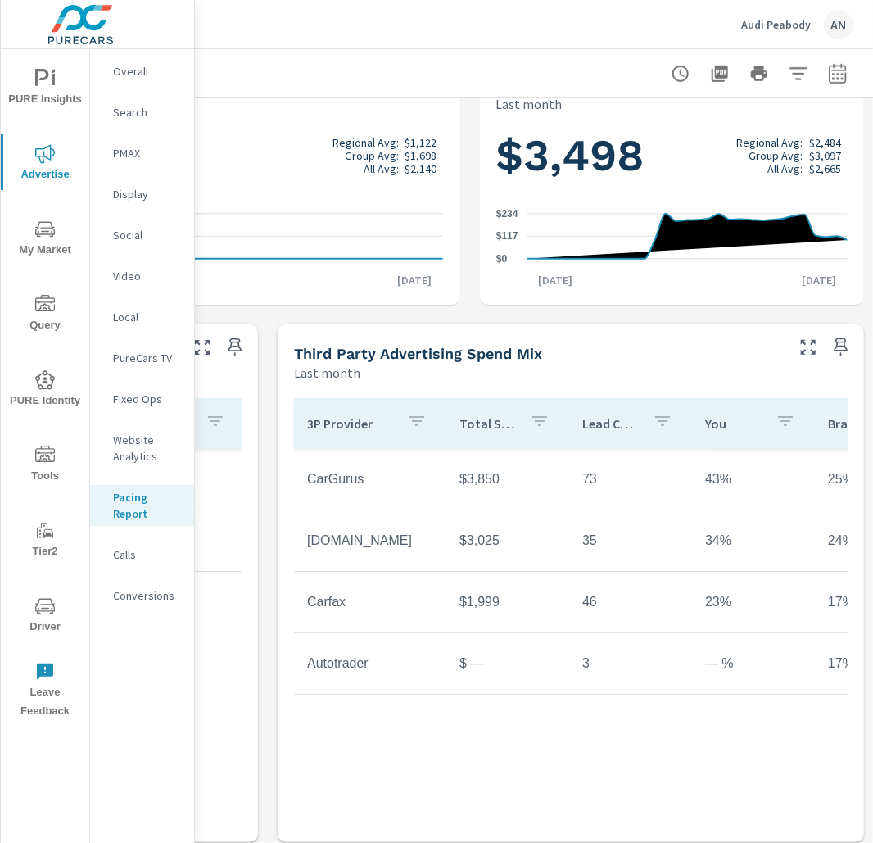
scroll to position [594, 531]
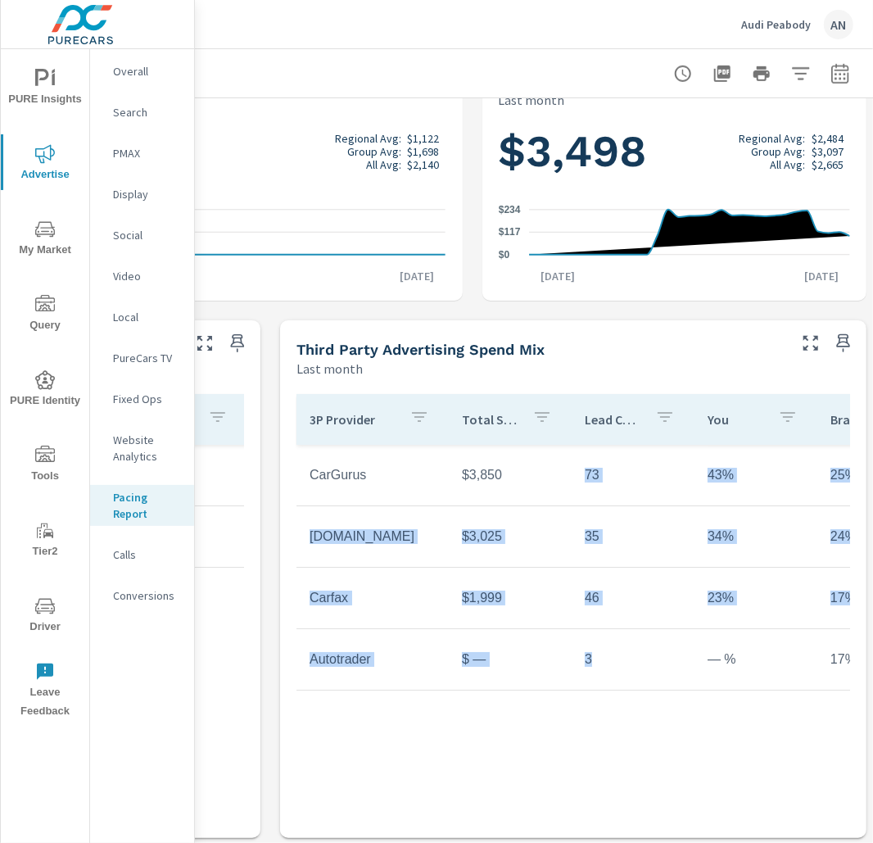
drag, startPoint x: 576, startPoint y: 466, endPoint x: 593, endPoint y: 675, distance: 209.6
click at [593, 675] on tbody "CarGurus $3,850 73 43% 25% 29% Cars.com $3,025 35 34% 24% 19% Carfax $1,999 46 …" at bounding box center [681, 568] width 768 height 246
click at [593, 675] on td "3" at bounding box center [633, 659] width 123 height 41
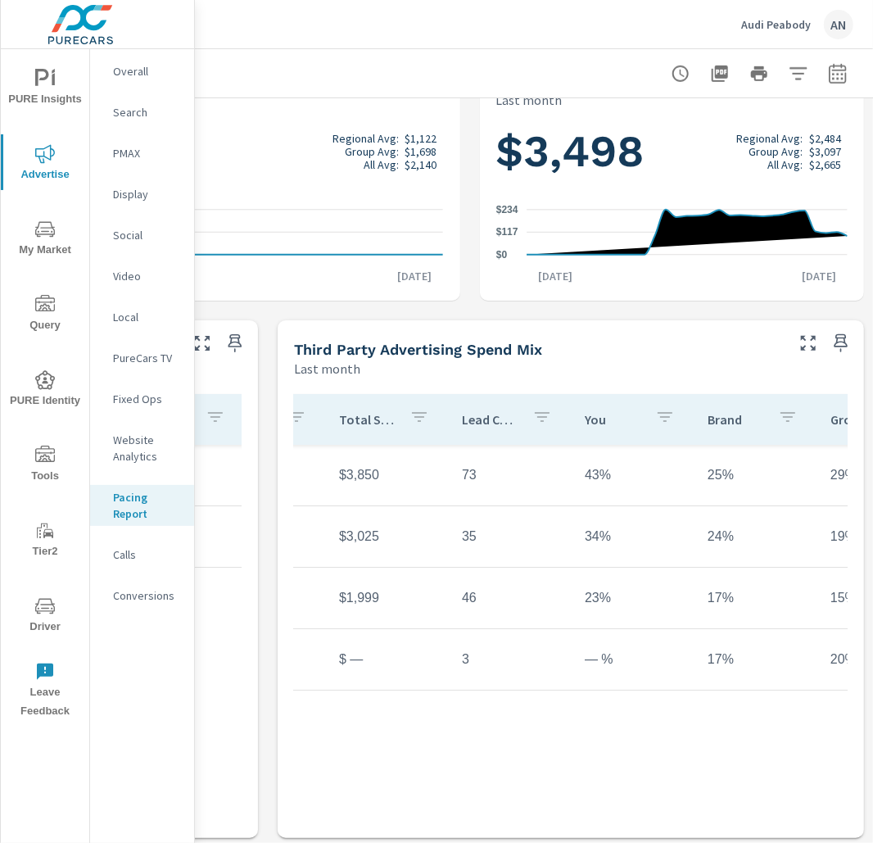
scroll to position [0, 0]
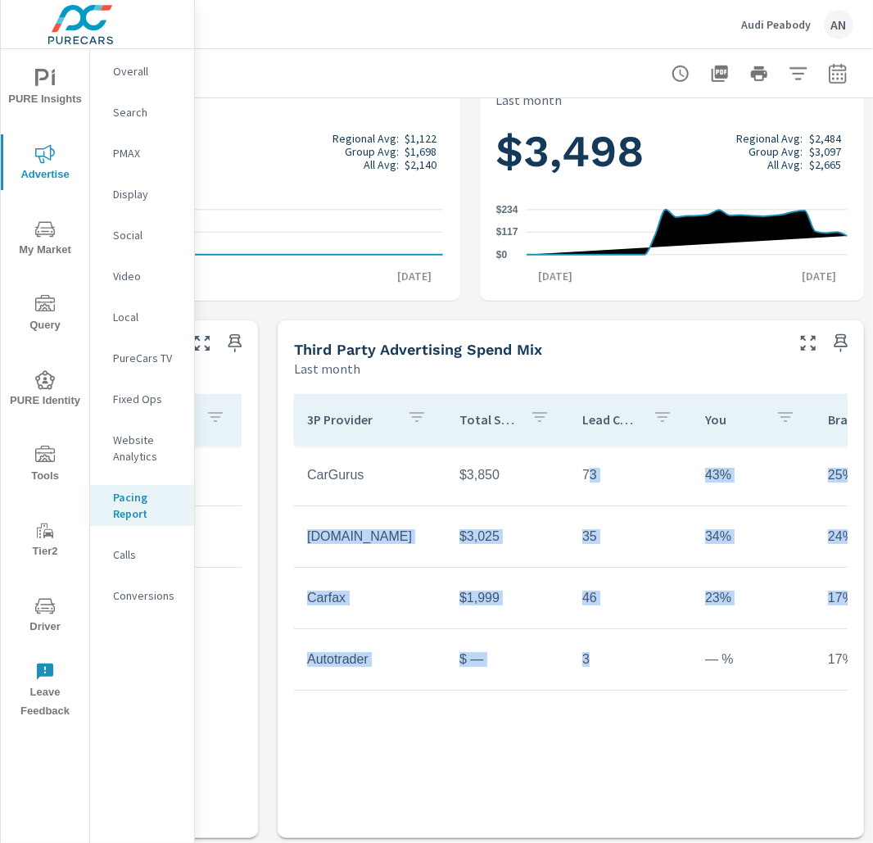
drag, startPoint x: 585, startPoint y: 470, endPoint x: 616, endPoint y: 677, distance: 208.8
click at [618, 678] on tbody "CarGurus $3,850 73 43% 25% 29% Cars.com $3,025 35 34% 24% 19% Carfax $1,999 46 …" at bounding box center [678, 568] width 768 height 246
click at [616, 677] on td "3" at bounding box center [630, 659] width 123 height 41
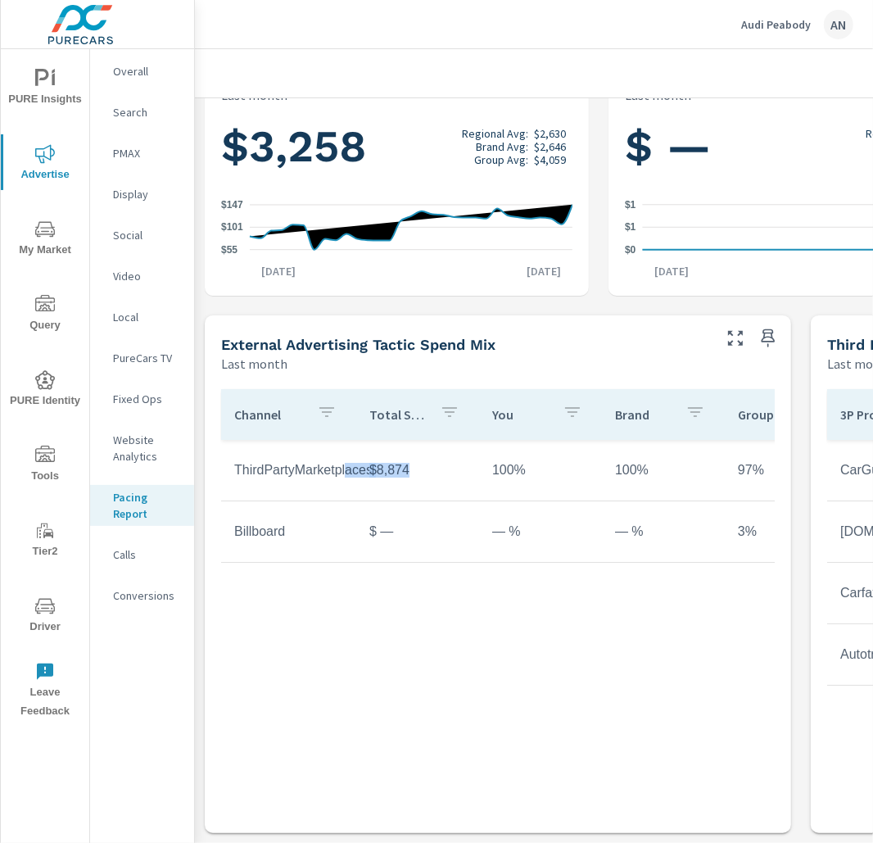
drag, startPoint x: 440, startPoint y: 467, endPoint x: 347, endPoint y: 467, distance: 92.6
click at [347, 467] on tr "ThirdPartyMarketplaces $8,874 100% 100% 97%" at bounding box center [534, 470] width 627 height 61
click at [347, 467] on td "ThirdPartyMarketplaces" at bounding box center [288, 470] width 135 height 41
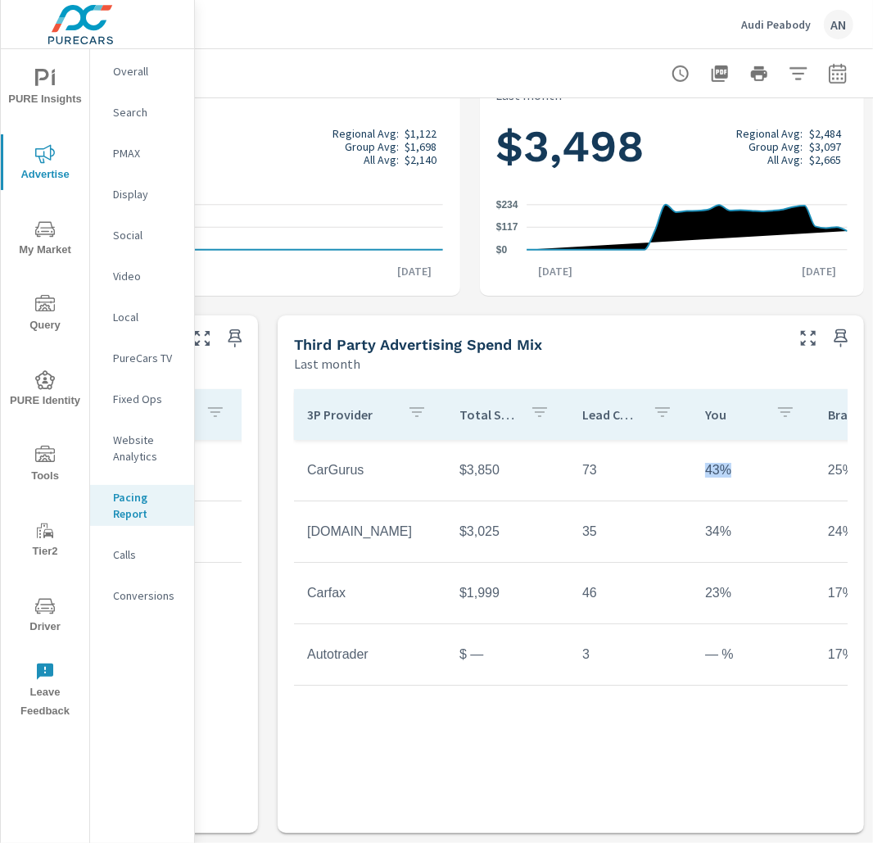
drag, startPoint x: 728, startPoint y: 475, endPoint x: 681, endPoint y: 475, distance: 46.7
click at [681, 475] on tr "CarGurus $3,850 73 43% 25% 29%" at bounding box center [677, 470] width 767 height 61
click at [723, 476] on td "43%" at bounding box center [753, 470] width 123 height 41
drag, startPoint x: 723, startPoint y: 476, endPoint x: 688, endPoint y: 476, distance: 35.2
click at [692, 476] on td "43%" at bounding box center [753, 470] width 123 height 41
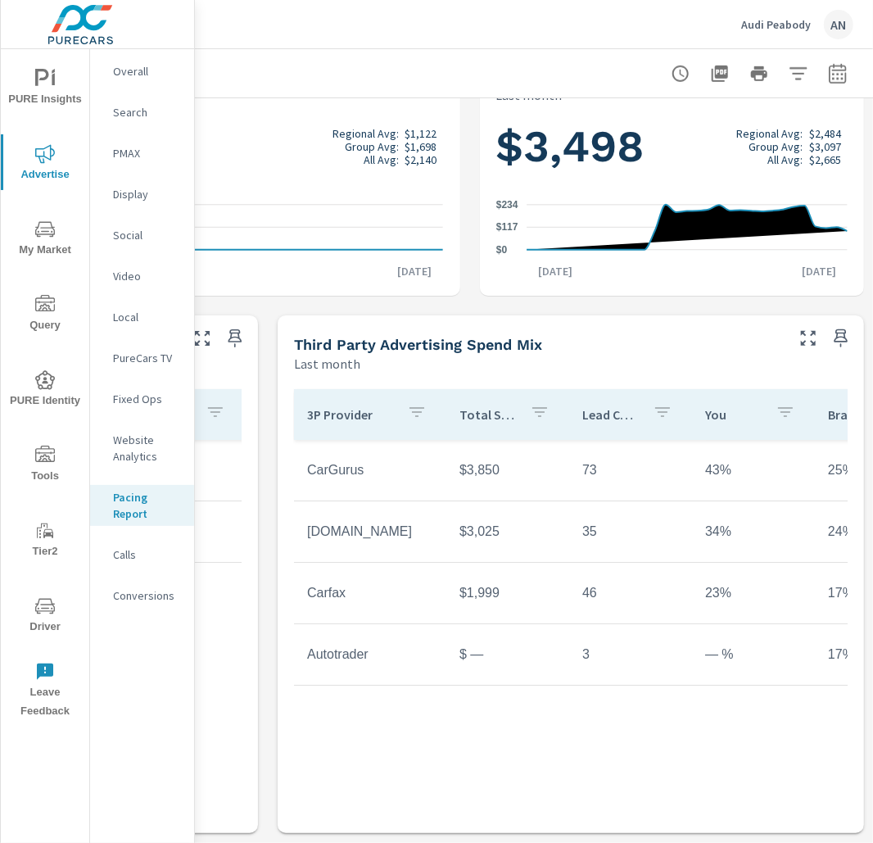
click at [692, 476] on td "43%" at bounding box center [753, 470] width 123 height 41
click at [579, 465] on td "73" at bounding box center [630, 470] width 123 height 41
click at [580, 465] on td "73" at bounding box center [630, 470] width 123 height 41
click at [579, 464] on td "73" at bounding box center [630, 470] width 123 height 41
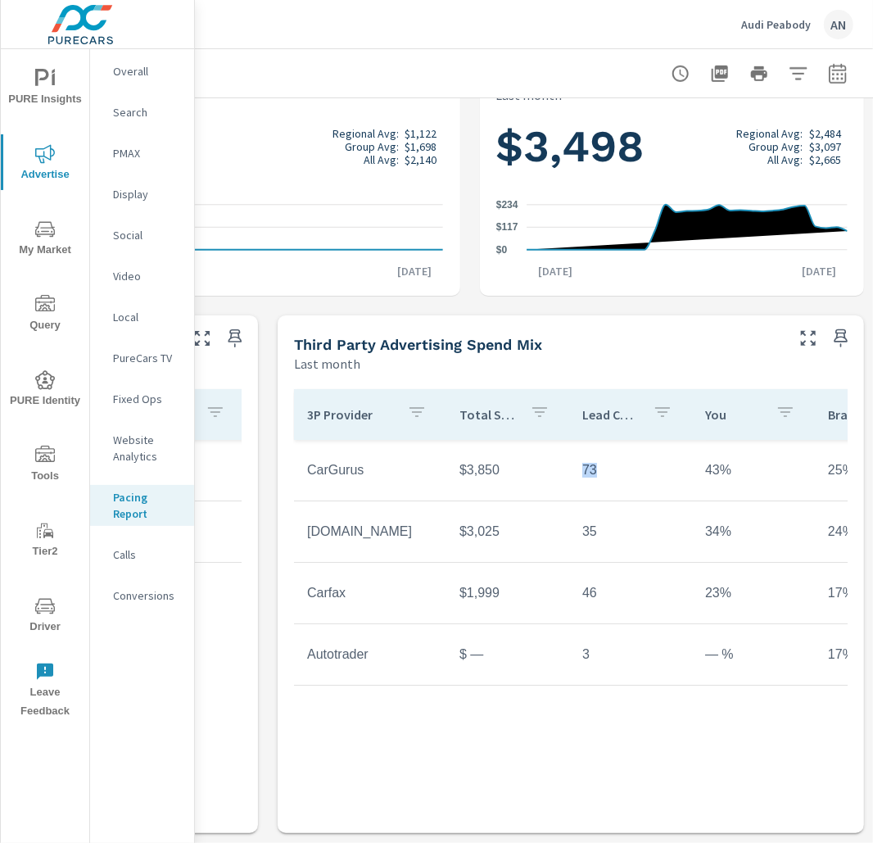
click at [579, 464] on td "73" at bounding box center [630, 470] width 123 height 41
click at [582, 469] on td "73" at bounding box center [630, 470] width 123 height 41
click at [582, 523] on td "35" at bounding box center [630, 531] width 123 height 41
click at [582, 542] on td "35" at bounding box center [630, 531] width 123 height 41
click at [583, 536] on td "35" at bounding box center [630, 531] width 123 height 41
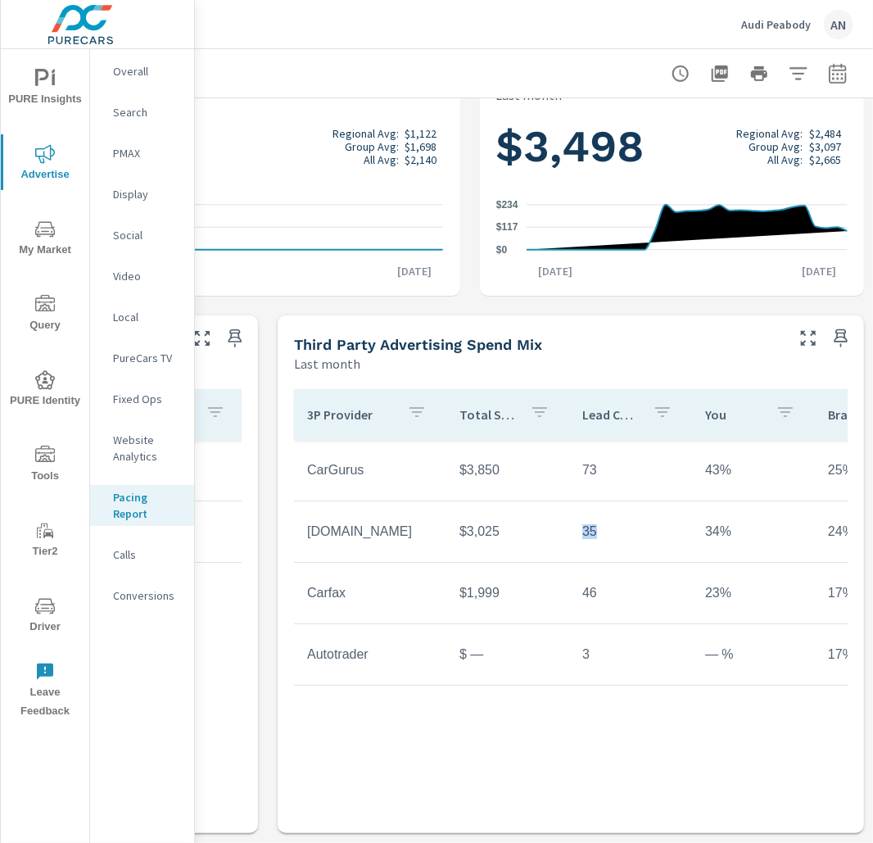
click at [583, 536] on td "35" at bounding box center [630, 531] width 123 height 41
click at [583, 535] on td "35" at bounding box center [630, 531] width 123 height 41
click at [586, 599] on td "46" at bounding box center [630, 593] width 123 height 41
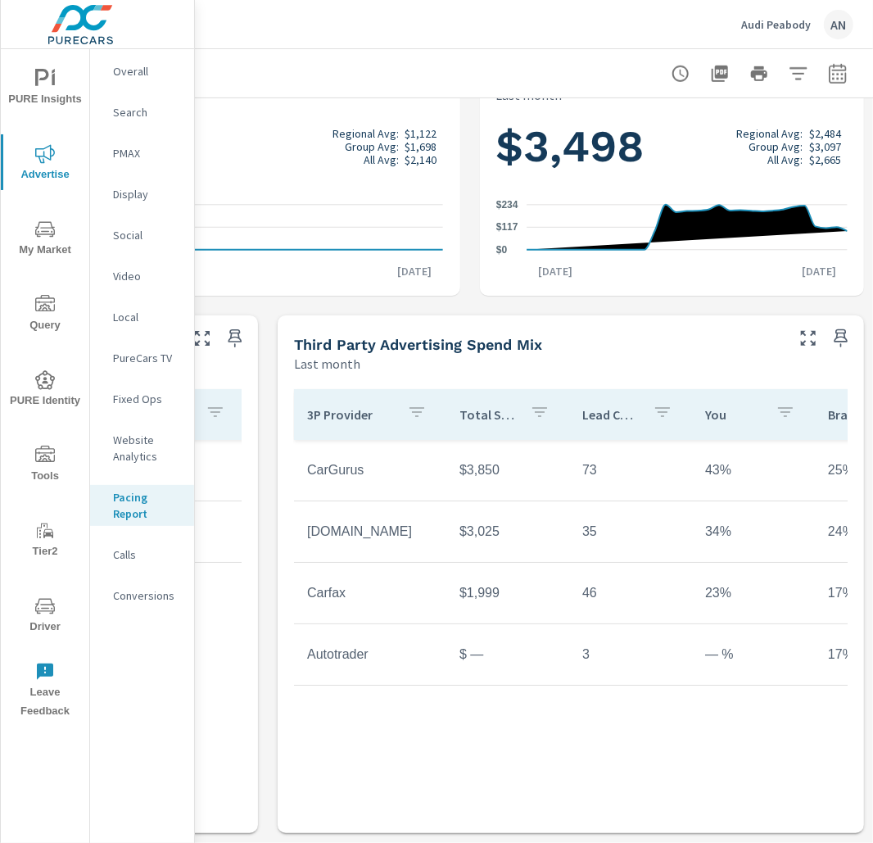
click at [581, 664] on td "3" at bounding box center [630, 654] width 123 height 41
click at [581, 655] on td "3" at bounding box center [630, 654] width 123 height 41
click at [576, 674] on td "3" at bounding box center [630, 654] width 123 height 41
click at [570, 747] on div "3P Provider Total Spend Lead Count You Brand Group CarGurus $3,850 73 43% 25% 2…" at bounding box center [571, 590] width 554 height 403
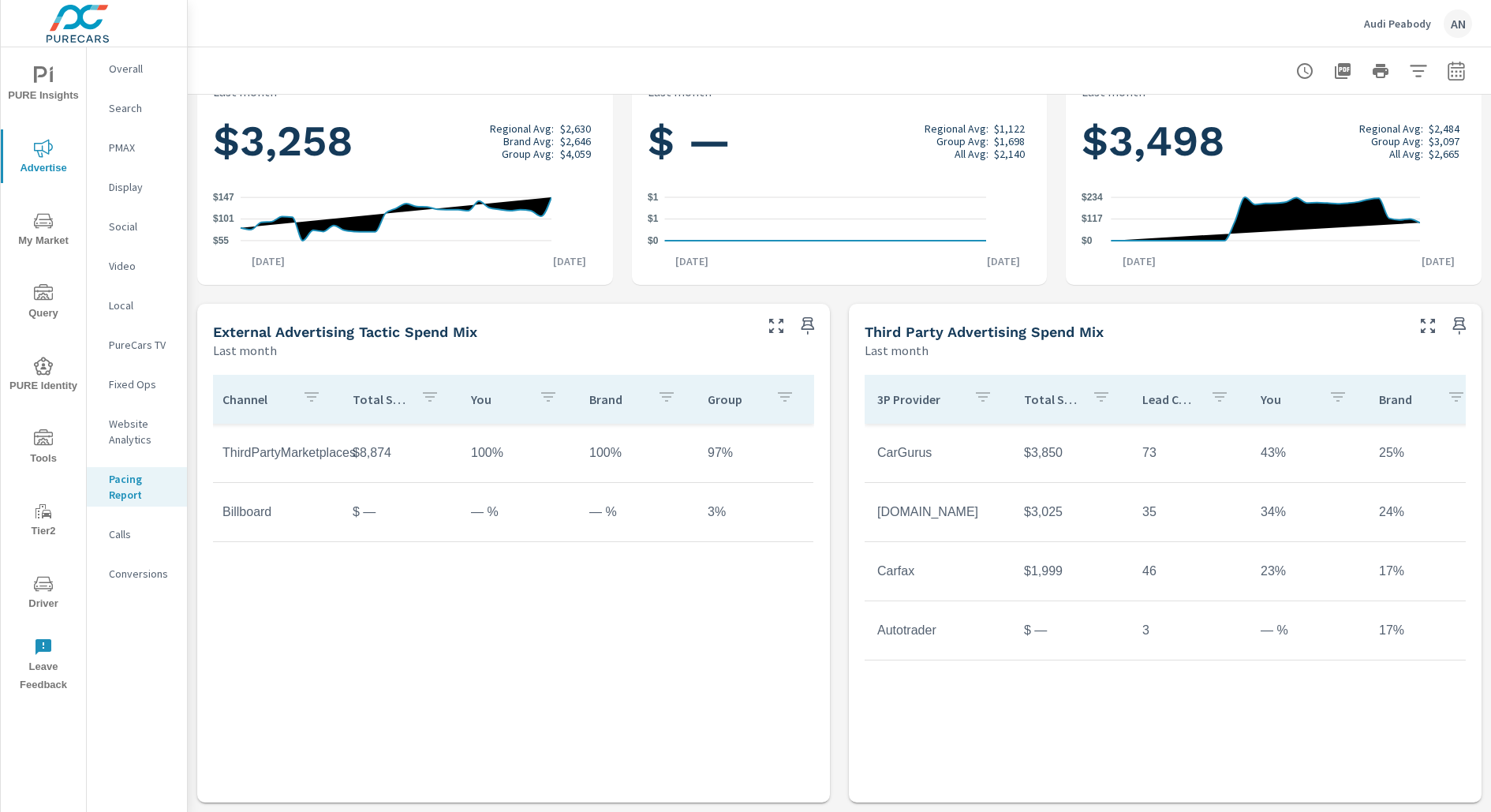
scroll to position [577, 0]
